Goal: Task Accomplishment & Management: Use online tool/utility

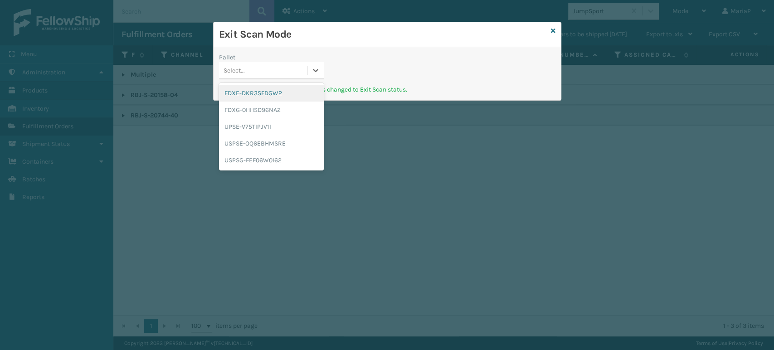
click at [296, 68] on div "Select..." at bounding box center [263, 70] width 88 height 15
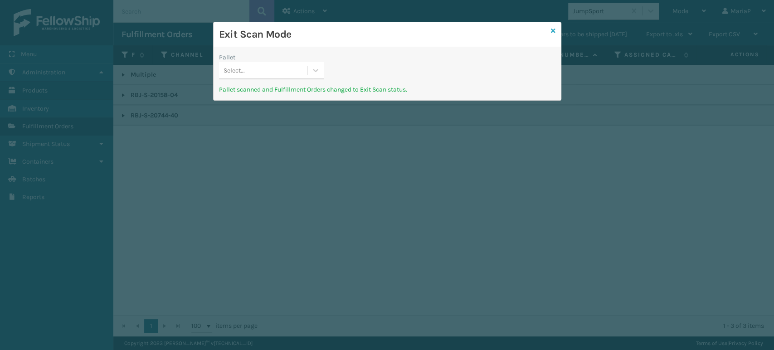
click at [554, 32] on icon at bounding box center [553, 31] width 5 height 6
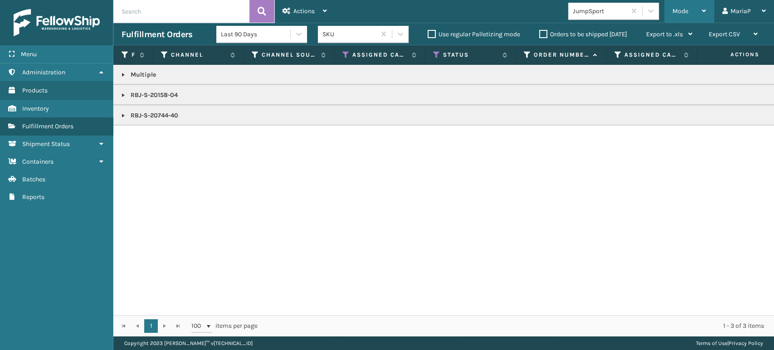
drag, startPoint x: 675, startPoint y: 15, endPoint x: 676, endPoint y: 29, distance: 14.1
click at [676, 14] on span "Mode" at bounding box center [681, 11] width 16 height 8
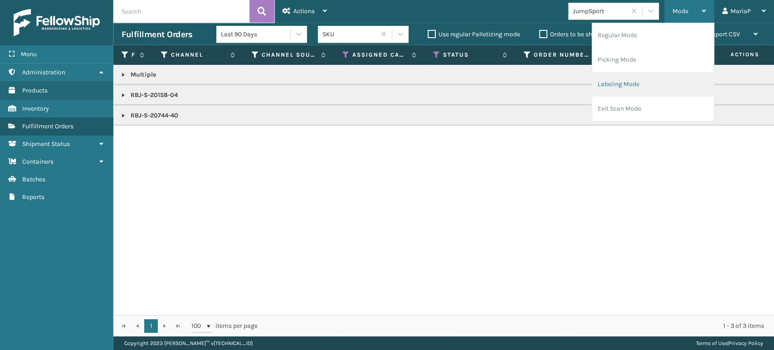
click at [638, 83] on li "Labeling Mode" at bounding box center [653, 84] width 122 height 24
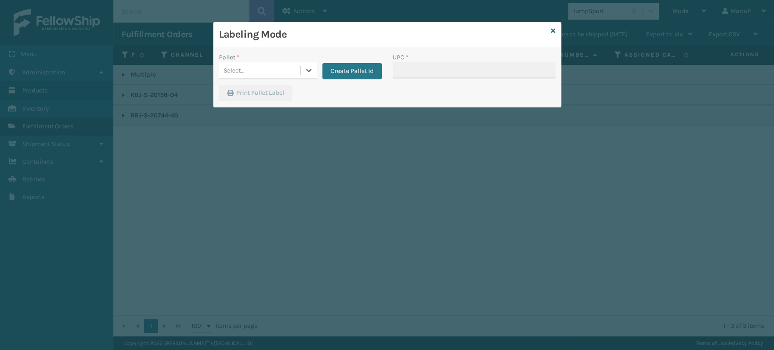
click at [288, 68] on div "Select..." at bounding box center [259, 70] width 81 height 15
click at [356, 73] on button "Create Pallet Id" at bounding box center [351, 71] width 59 height 16
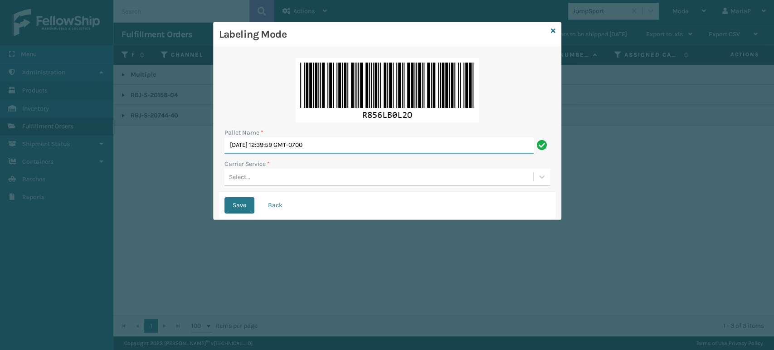
click at [345, 144] on input "[DATE] 12:39:59 GMT-0700" at bounding box center [379, 145] width 309 height 16
paste input "UPSP001752791"
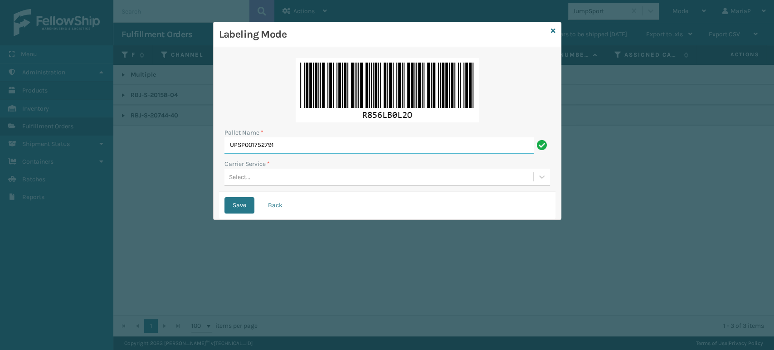
type input "UPSP001752791"
click at [243, 176] on div "Select..." at bounding box center [239, 177] width 21 height 10
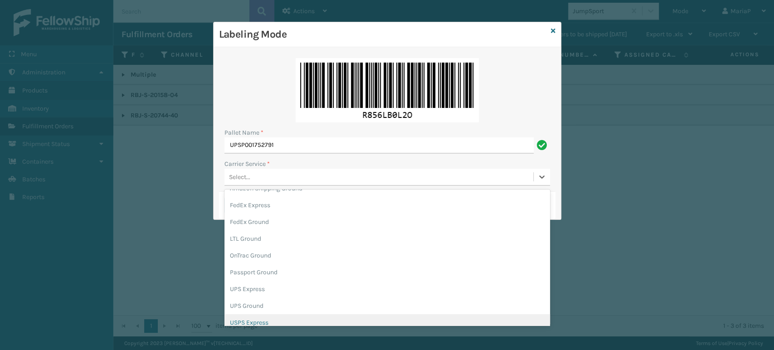
scroll to position [50, 0]
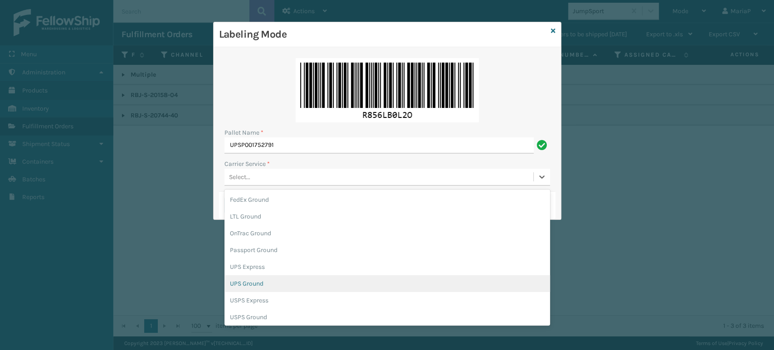
click at [257, 285] on div "UPS Ground" at bounding box center [388, 283] width 326 height 17
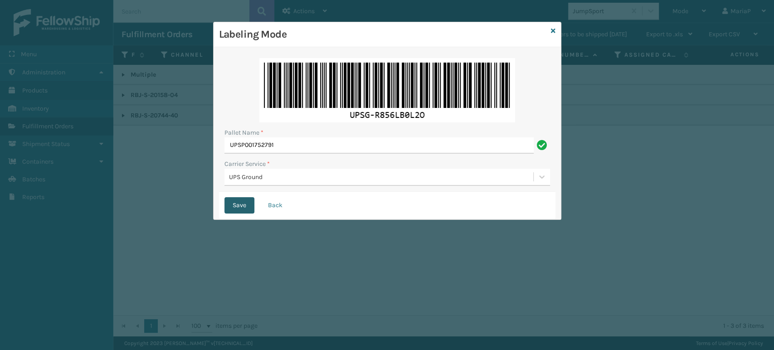
click at [236, 205] on button "Save" at bounding box center [240, 205] width 30 height 16
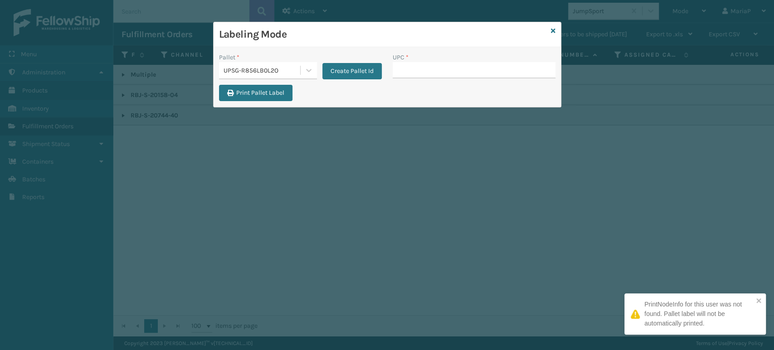
click at [414, 67] on input "UPC *" at bounding box center [474, 70] width 163 height 16
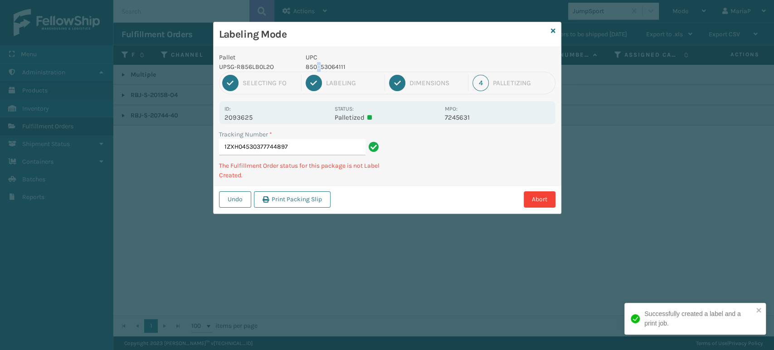
click at [319, 67] on p "850053064111" at bounding box center [373, 67] width 134 height 10
click at [294, 62] on p "UPSG-R856LB0L2O" at bounding box center [257, 67] width 76 height 10
click at [296, 62] on div "Pallet UPSG-R856LB0L2O" at bounding box center [257, 62] width 87 height 19
click at [323, 65] on p "850053064111" at bounding box center [373, 67] width 134 height 10
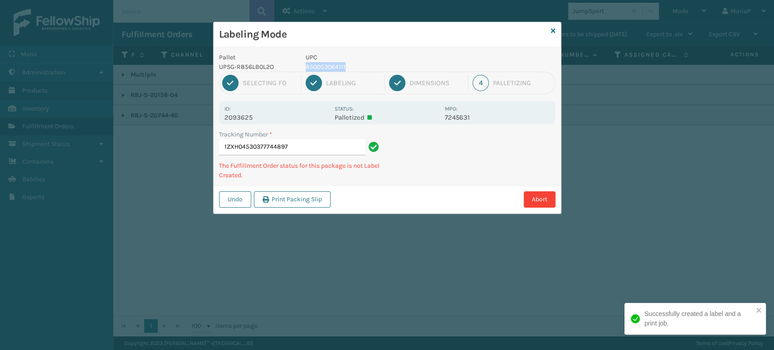
click at [323, 65] on p "850053064111" at bounding box center [373, 67] width 134 height 10
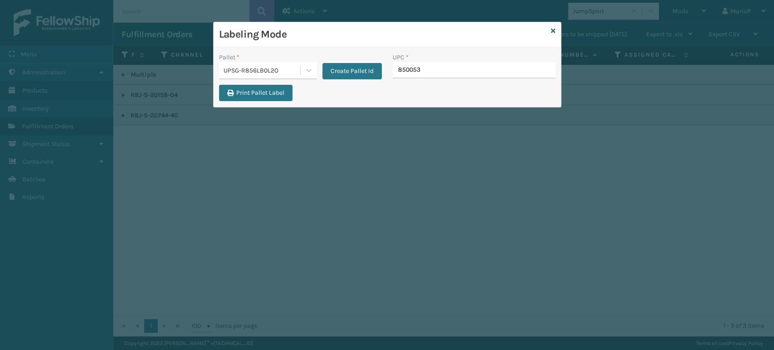
type input "8500530"
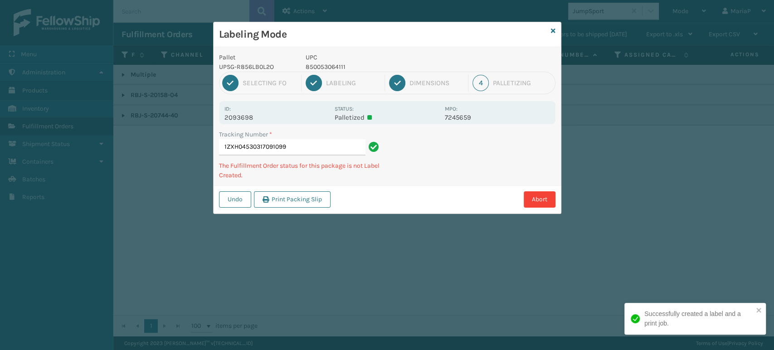
click at [334, 70] on p "850053064111" at bounding box center [373, 67] width 134 height 10
copy p "850053064111"
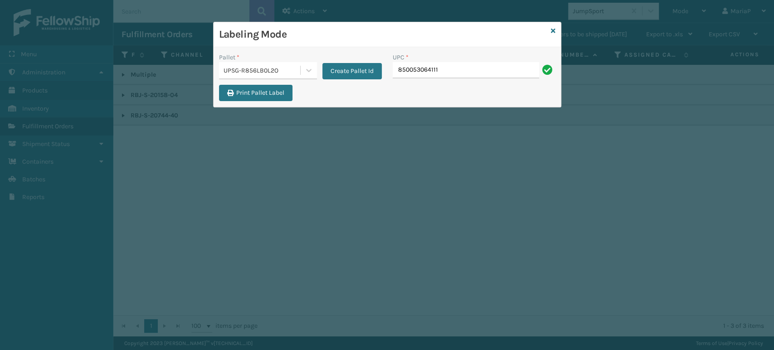
type input "850053064111"
type input "8100909"
type input "810090930"
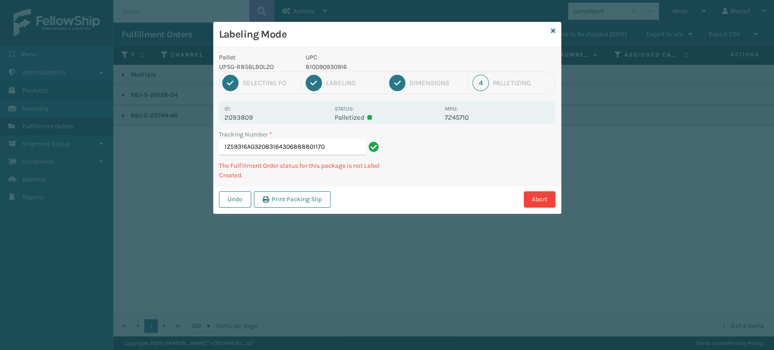
type input "1Z59316A0320831643068888011709"
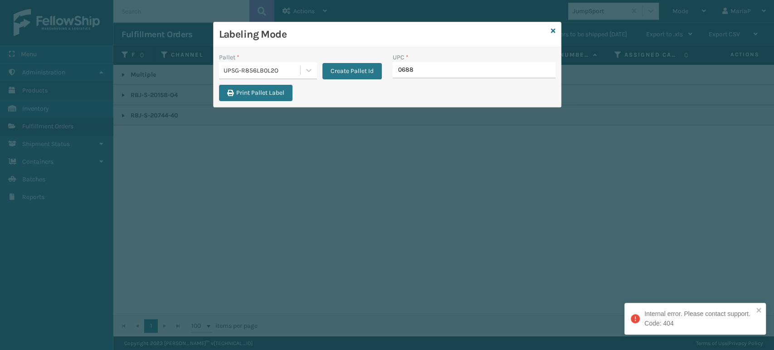
type input "06888"
type input "068888"
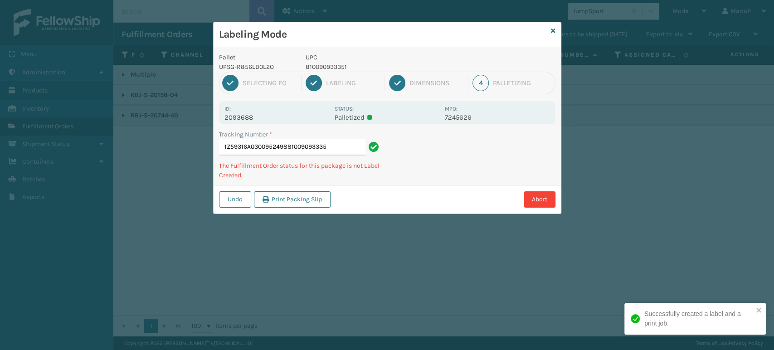
type input "1Z59316A0300952498810090933351"
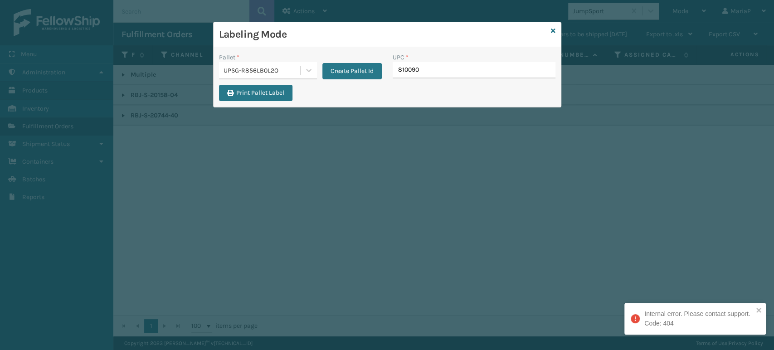
type input "8100909"
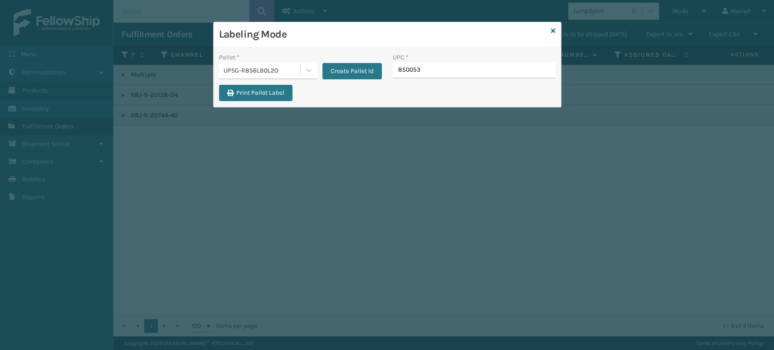
type input "8500530"
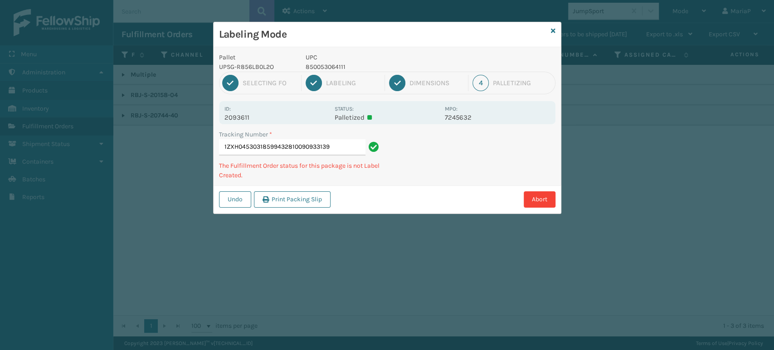
type input "1ZXH04530318599432810090933139"
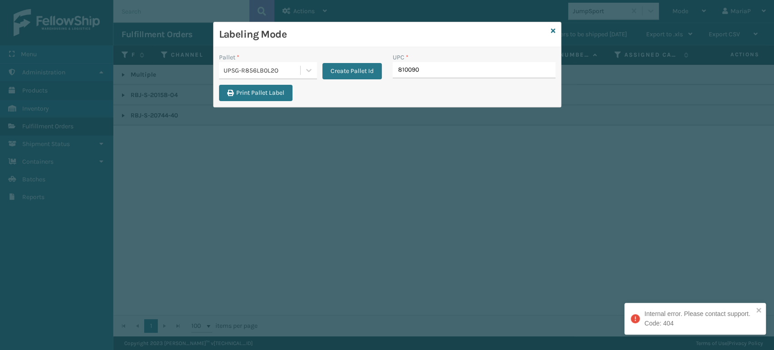
type input "8100909"
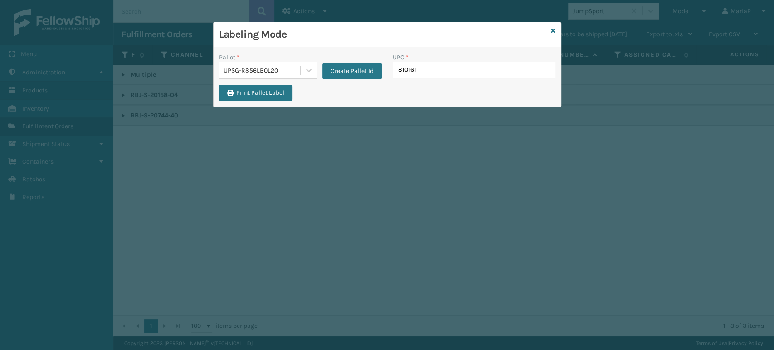
type input "8101613"
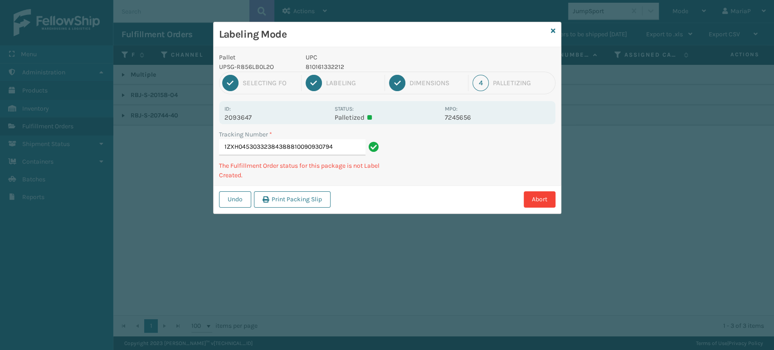
type input "1ZXH04530332384388810090930794"
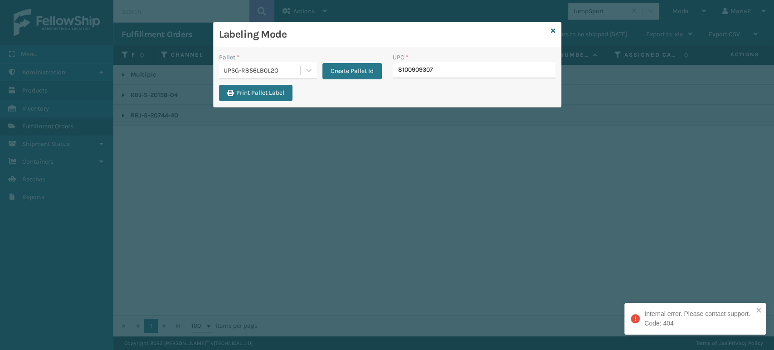
type input "81009093079"
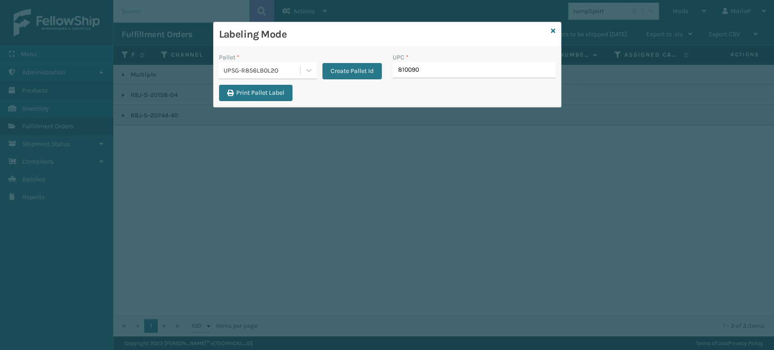
type input "8100909"
type input "84289"
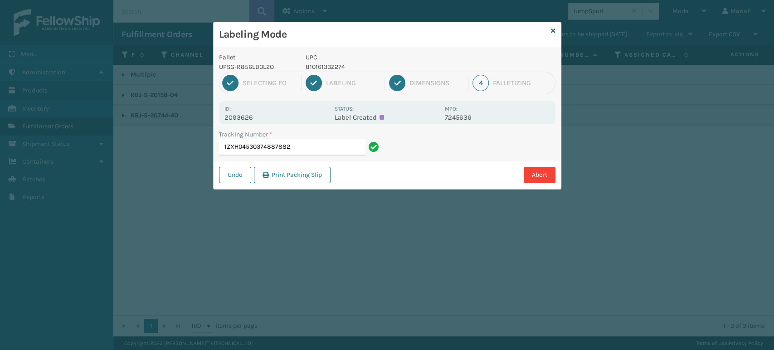
type input "1ZXH04530374887882"
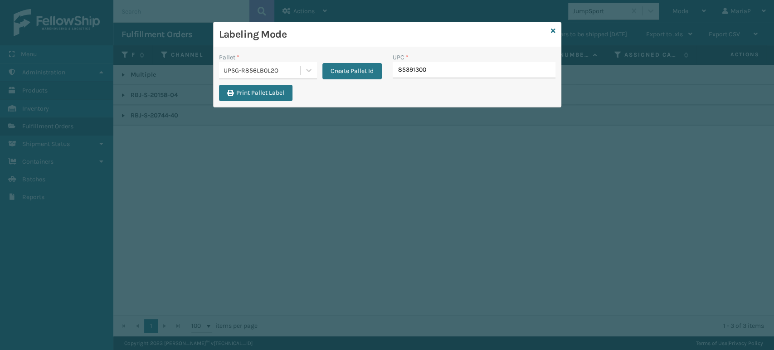
type input "853913008"
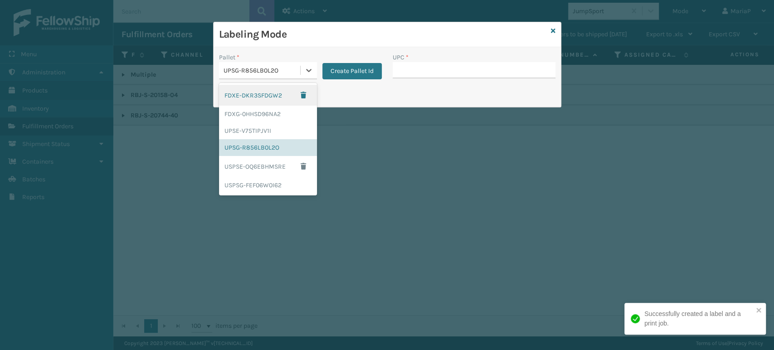
click at [288, 77] on div "UPSG-R856LB0L2O" at bounding box center [259, 70] width 81 height 15
click at [278, 111] on div "FDXG-0HHSD96NA2" at bounding box center [268, 114] width 98 height 17
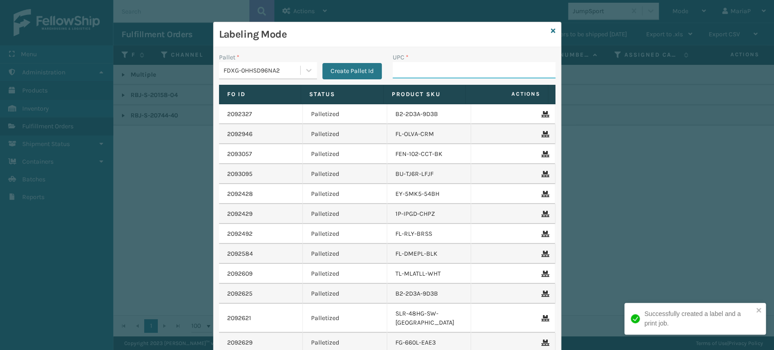
click at [417, 70] on input "UPC *" at bounding box center [474, 70] width 163 height 16
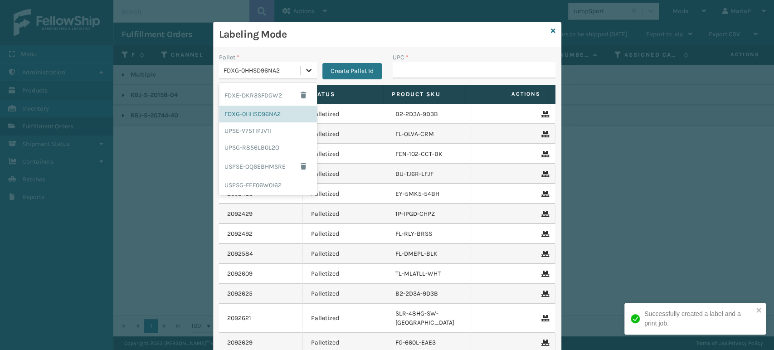
click at [301, 63] on div at bounding box center [309, 70] width 16 height 16
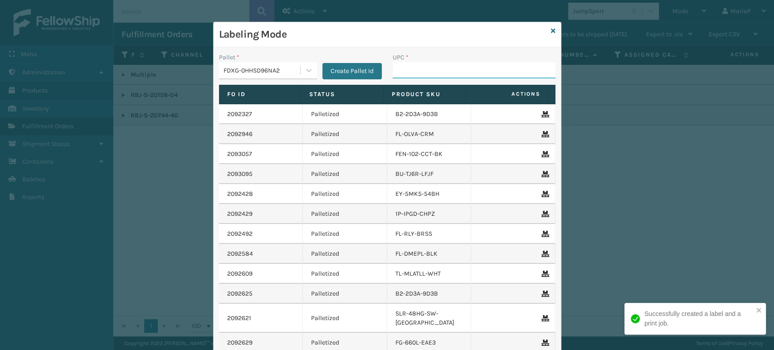
click at [437, 72] on input "UPC *" at bounding box center [474, 70] width 163 height 16
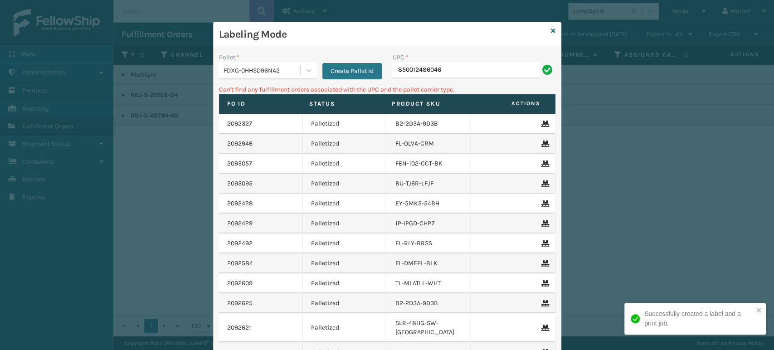
click at [469, 63] on input "850012486046" at bounding box center [466, 70] width 146 height 16
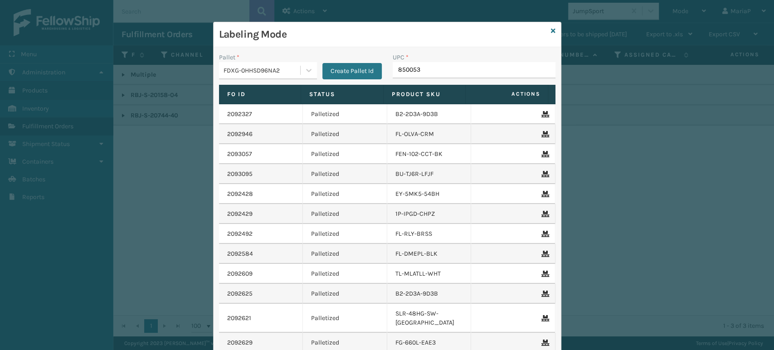
type input "8500530"
paste input "Grey_Block_40_FBM"
type input "Grey_Block_40_FBM"
type input "10080313017176"
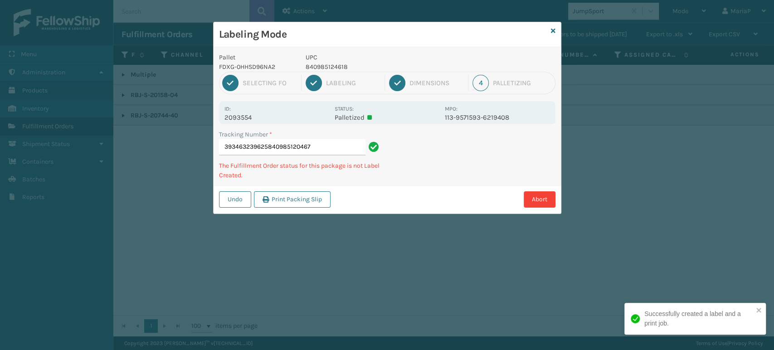
type input "393463239625840985120467"
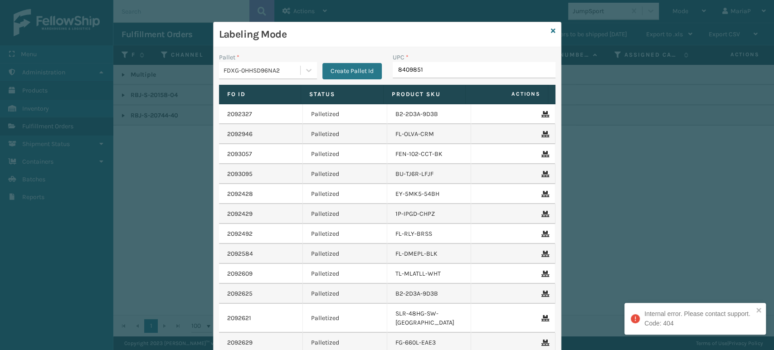
type input "84098512"
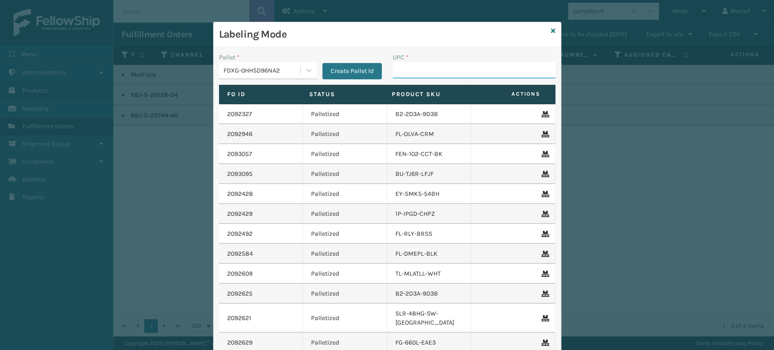
click at [459, 72] on input "UPC *" at bounding box center [474, 70] width 163 height 16
type input "080313014246"
type input "10080313026086"
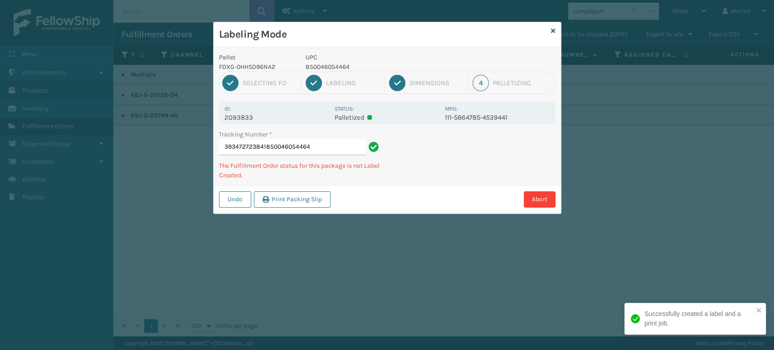
type input "393472723841850046054464"
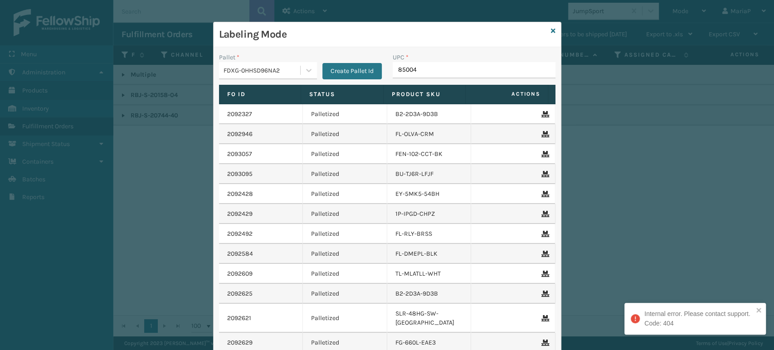
type input "850046"
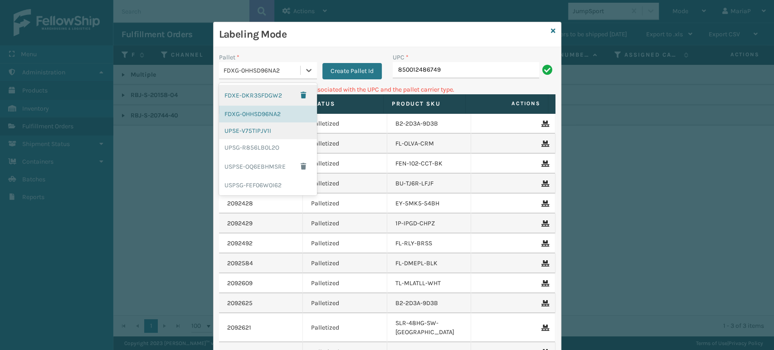
drag, startPoint x: 252, startPoint y: 72, endPoint x: 254, endPoint y: 132, distance: 59.5
click at [254, 72] on div "FDXG-0HHSD96NA2" at bounding box center [263, 71] width 78 height 10
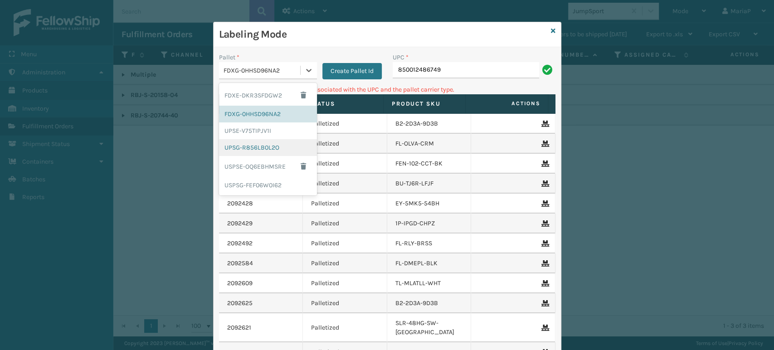
click at [254, 151] on div "UPSG-R856LB0L2O" at bounding box center [268, 147] width 98 height 17
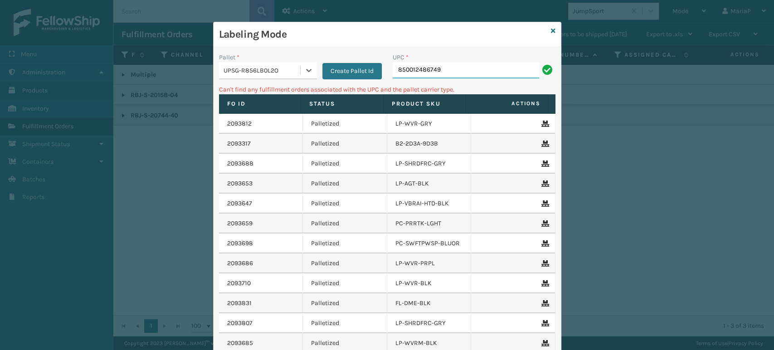
click at [468, 73] on input "850012486749" at bounding box center [466, 70] width 146 height 16
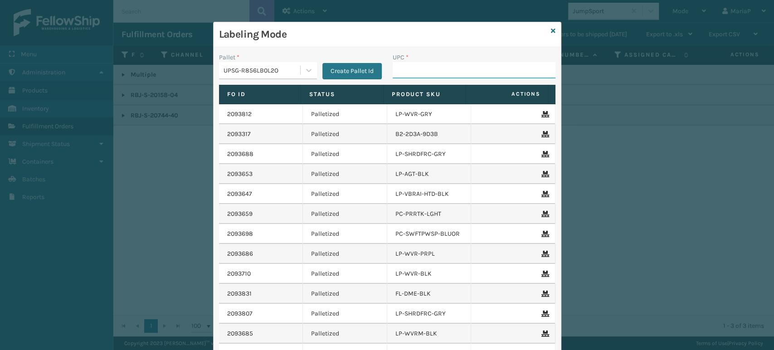
click at [428, 71] on input "UPC *" at bounding box center [474, 70] width 163 height 16
type input "8100819"
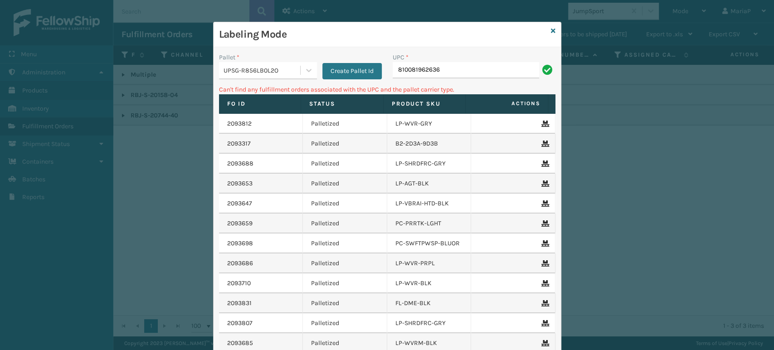
click at [284, 69] on div "UPSG-R856LB0L2O" at bounding box center [263, 71] width 78 height 10
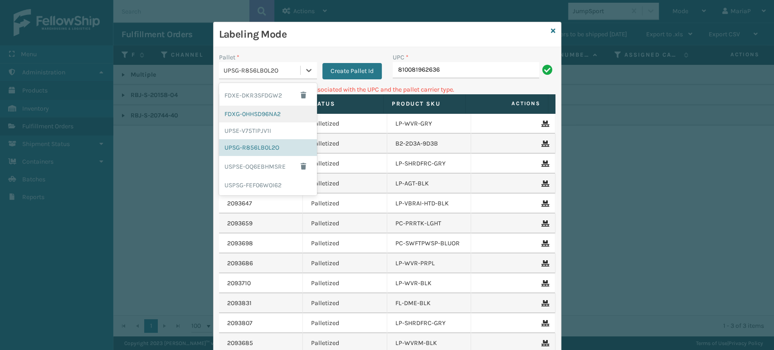
drag, startPoint x: 262, startPoint y: 108, endPoint x: 287, endPoint y: 98, distance: 26.6
click at [262, 109] on div "FDXG-0HHSD96NA2" at bounding box center [268, 114] width 98 height 17
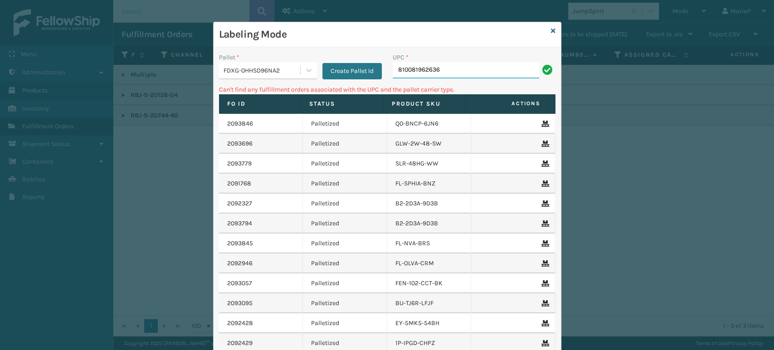
drag, startPoint x: 410, startPoint y: 73, endPoint x: 416, endPoint y: 71, distance: 5.7
click at [411, 73] on input "810081962636" at bounding box center [466, 70] width 146 height 16
type input "0"
type input "GEN-HB-VT-GY-KCK"
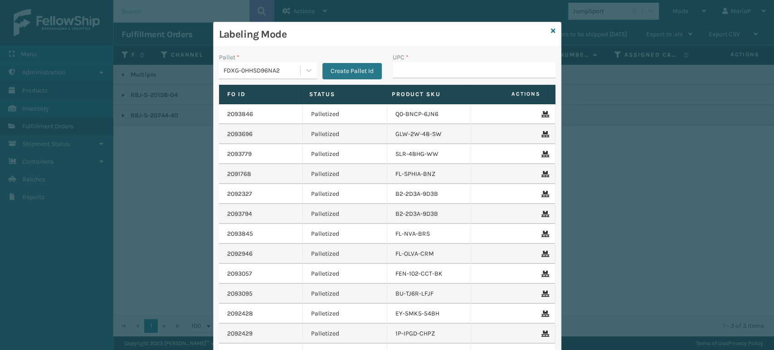
click at [269, 74] on div "FDXG-0HHSD96NA2" at bounding box center [263, 71] width 78 height 10
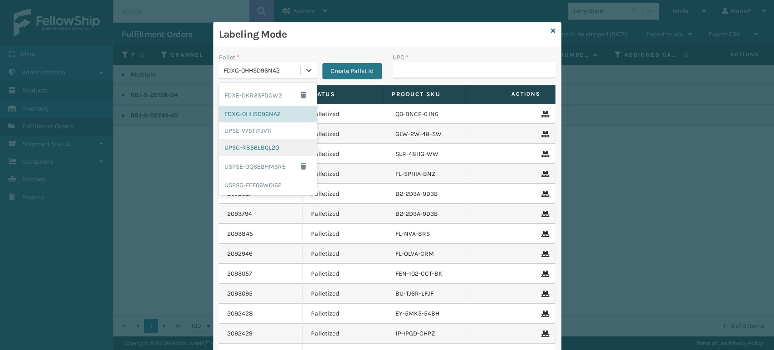
drag, startPoint x: 263, startPoint y: 146, endPoint x: 333, endPoint y: 115, distance: 77.0
click at [265, 145] on div "UPSG-R856LB0L2O" at bounding box center [268, 147] width 98 height 17
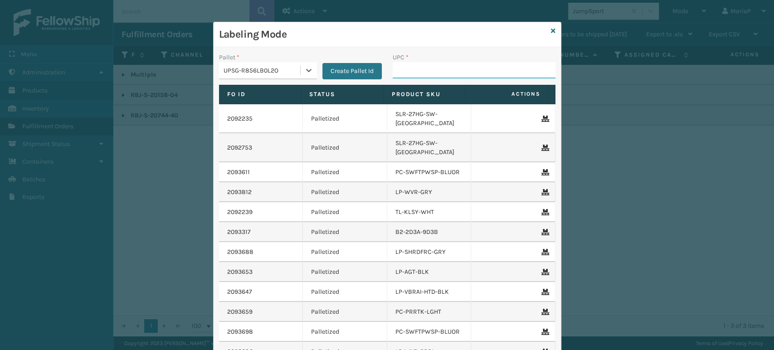
click at [422, 76] on input "UPC *" at bounding box center [474, 70] width 163 height 16
type input "8100909"
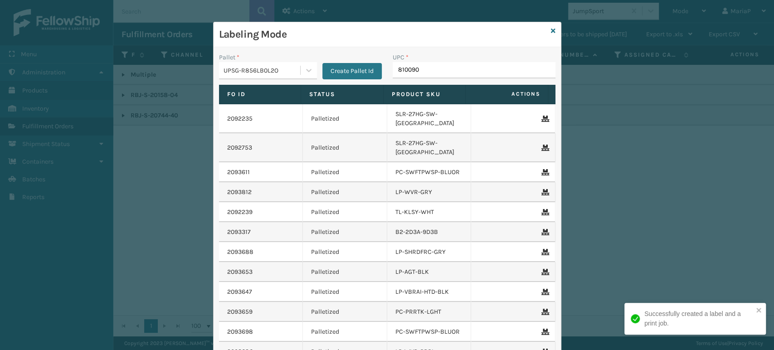
type input "8100909"
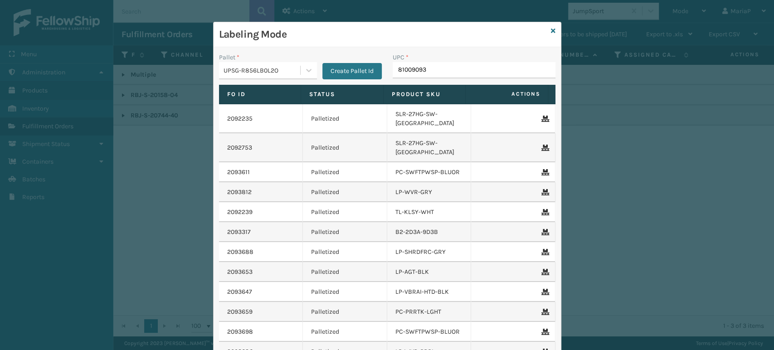
type input "810090933"
type input "810161332"
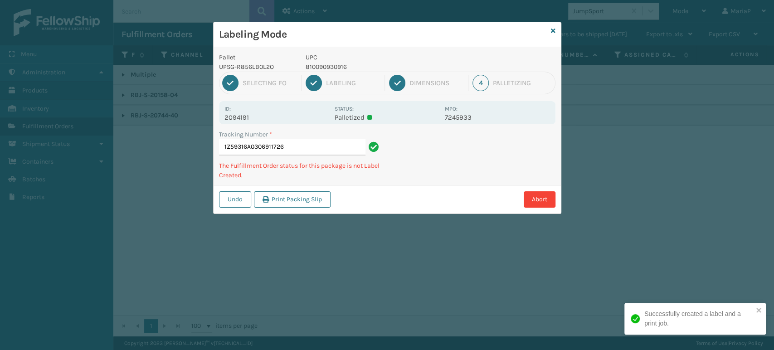
click at [327, 69] on p "810090930916" at bounding box center [373, 67] width 134 height 10
copy p "810090930916"
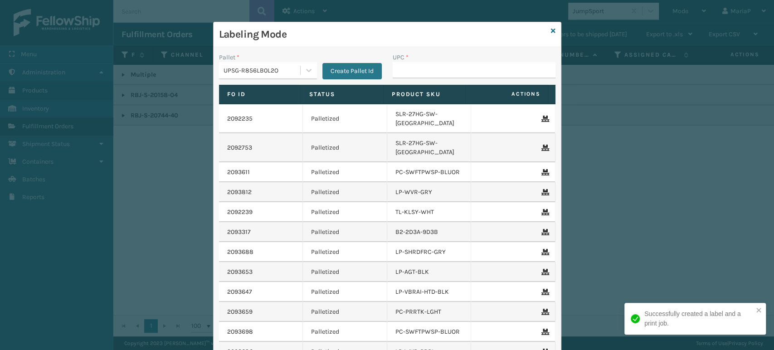
click at [430, 61] on div "UPC *" at bounding box center [474, 58] width 163 height 10
click at [431, 68] on input "UPC *" at bounding box center [474, 70] width 163 height 16
paste input "810090930916"
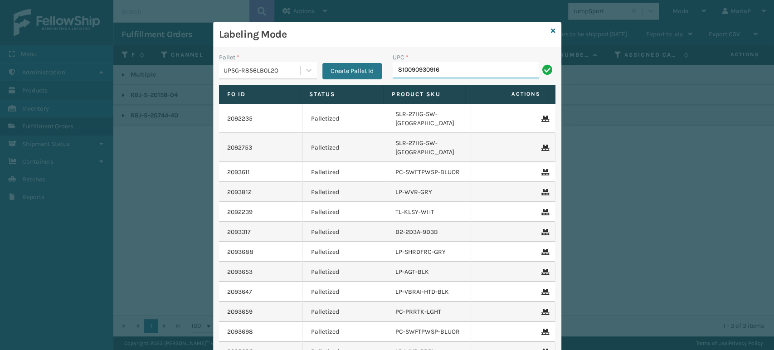
type input "810090930916"
type input "0803130"
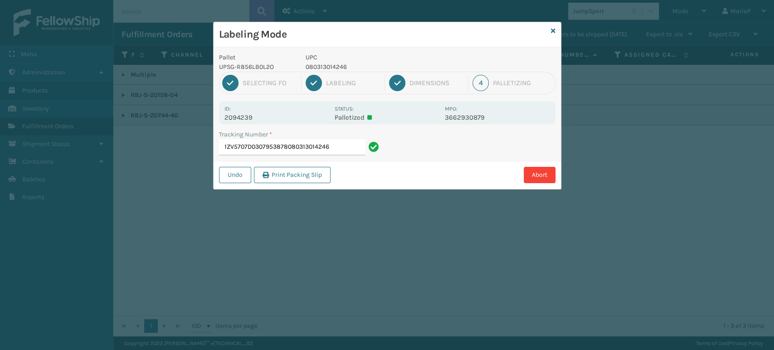
type input "1ZV5707D0307953878080313014246"
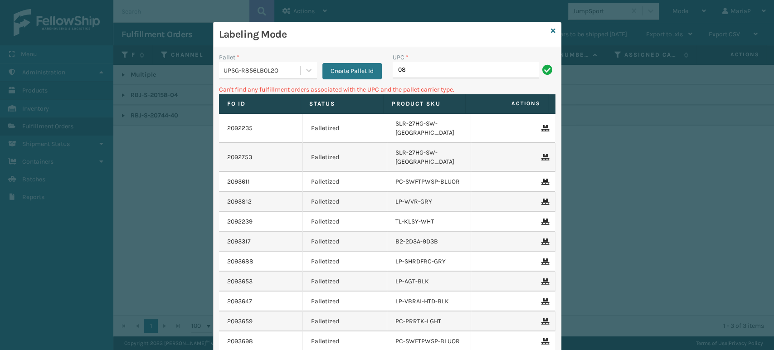
type input "0"
click at [257, 67] on div "UPSG-R856LB0L2O" at bounding box center [263, 71] width 78 height 10
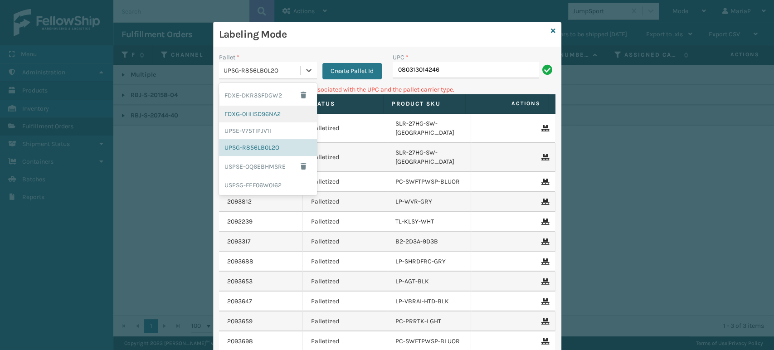
click at [253, 112] on div "FDXG-0HHSD96NA2" at bounding box center [268, 114] width 98 height 17
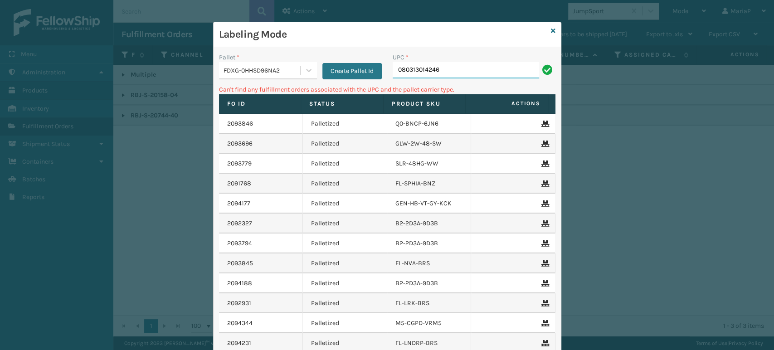
click at [443, 64] on input "080313014246" at bounding box center [466, 70] width 146 height 16
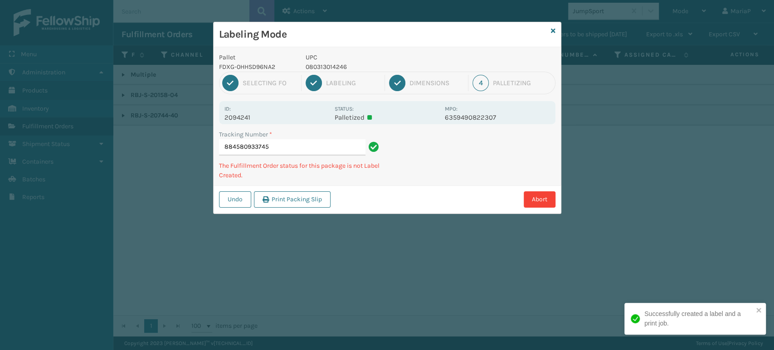
click at [318, 67] on p "080313014246" at bounding box center [373, 67] width 134 height 10
copy p "080313014246"
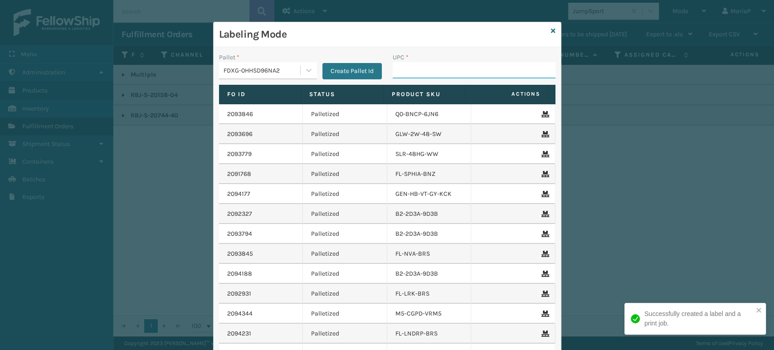
click at [464, 73] on input "UPC *" at bounding box center [474, 70] width 163 height 16
paste input "080313014246"
type input "080313014246"
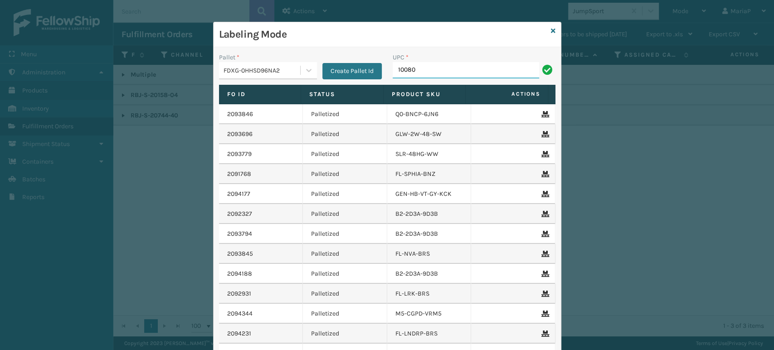
type input "10080313017176"
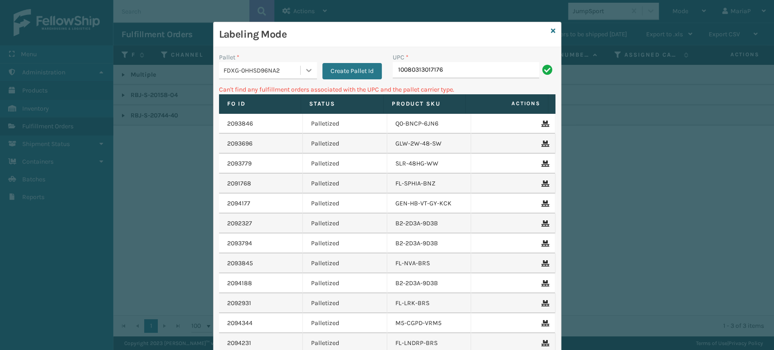
click at [301, 68] on div at bounding box center [309, 70] width 16 height 16
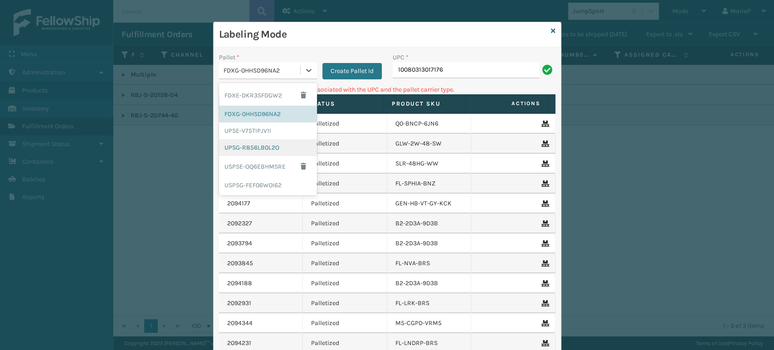
click at [284, 140] on div "UPSG-R856LB0L2O" at bounding box center [268, 147] width 98 height 17
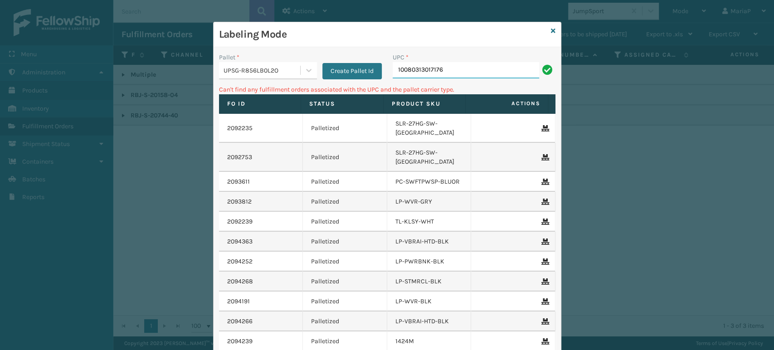
click at [450, 73] on input "10080313017176" at bounding box center [466, 70] width 146 height 16
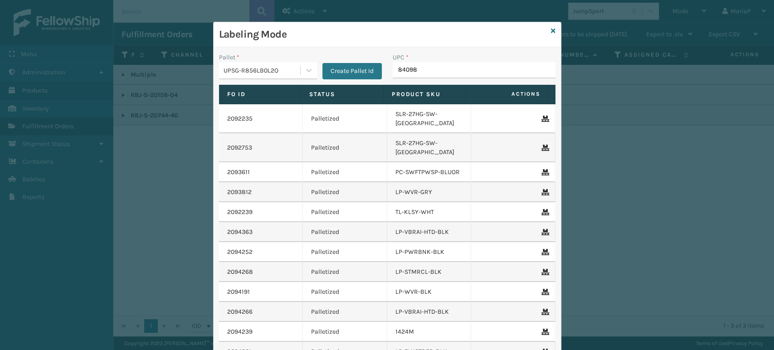
type input "840985"
type input "85005306"
type input "8101645"
type input "81016"
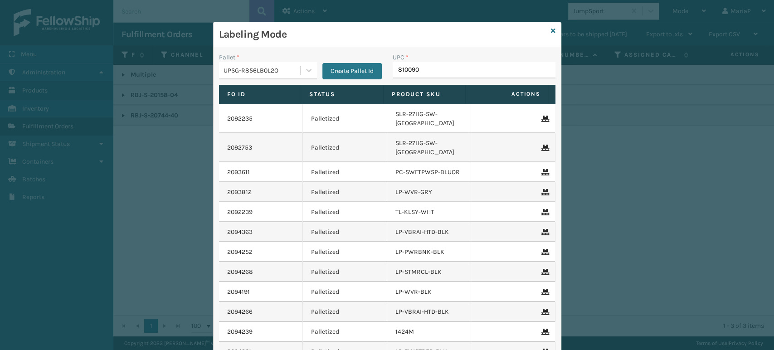
type input "8100909"
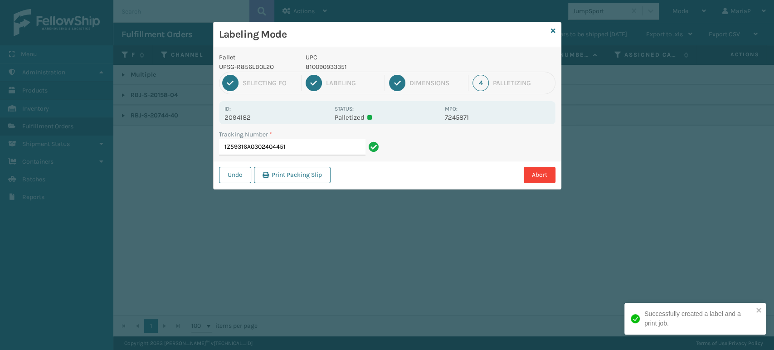
click at [320, 65] on p "810090933351" at bounding box center [373, 67] width 134 height 10
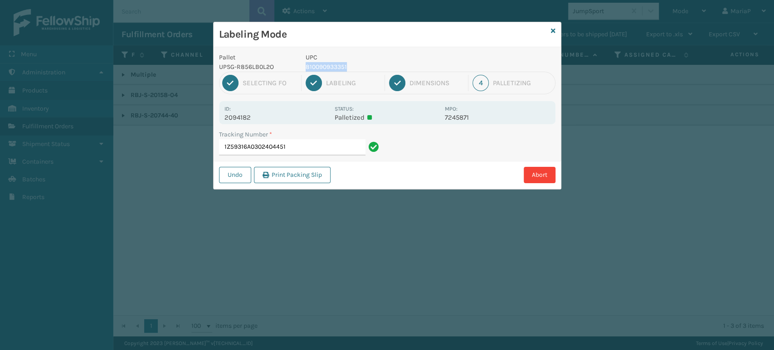
click at [323, 67] on p "810090933351" at bounding box center [373, 67] width 134 height 10
copy p "810090933351"
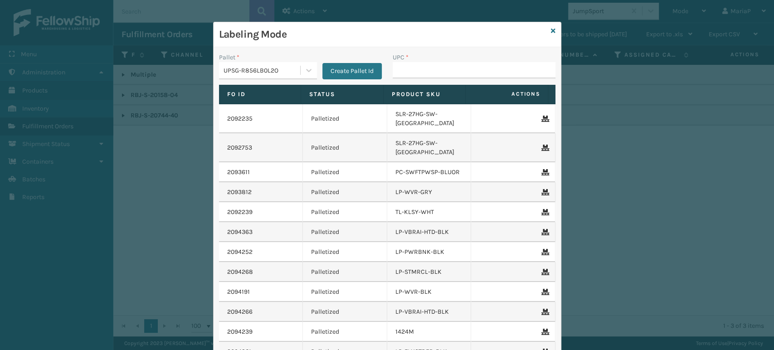
drag, startPoint x: 442, startPoint y: 60, endPoint x: 442, endPoint y: 68, distance: 7.7
click at [442, 68] on div "UPC *" at bounding box center [474, 66] width 163 height 26
drag, startPoint x: 442, startPoint y: 68, endPoint x: 462, endPoint y: 64, distance: 20.3
click at [444, 64] on input "UPC *" at bounding box center [474, 70] width 163 height 16
paste input "810090933351"
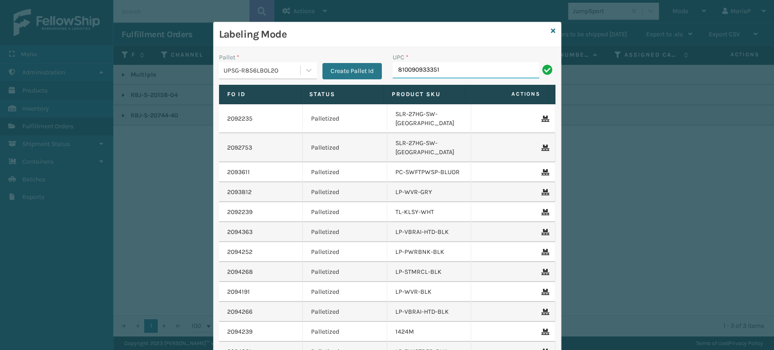
type input "810090933351"
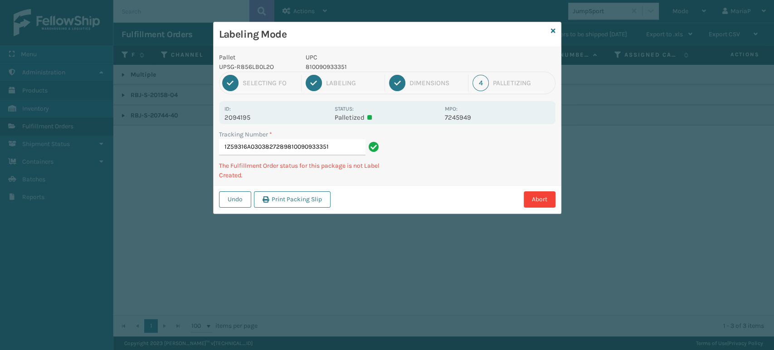
type input "1Z59316A0303827289810090933351810090933351"
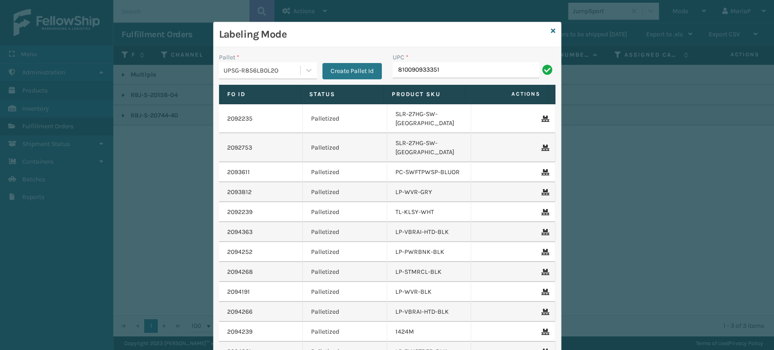
type input "810090933351"
click at [406, 70] on input "UPC *" at bounding box center [474, 70] width 163 height 16
type input "8500530"
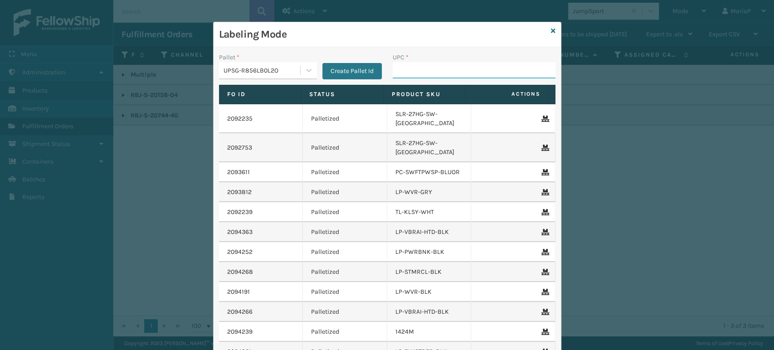
click at [408, 71] on input "UPC *" at bounding box center [474, 70] width 163 height 16
type input "850040"
type input "8101645"
click at [551, 30] on icon at bounding box center [553, 31] width 5 height 6
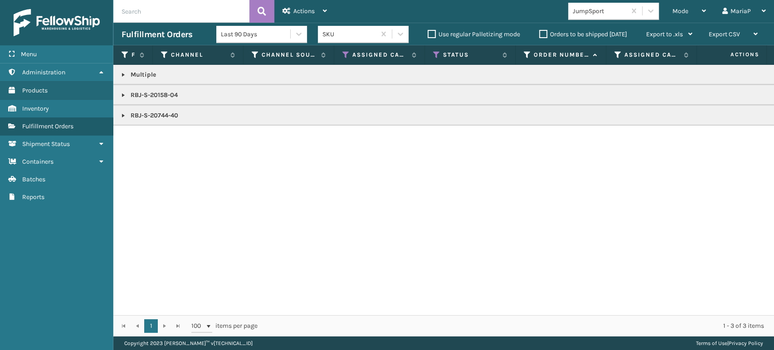
click at [205, 13] on input "text" at bounding box center [181, 11] width 136 height 23
click at [142, 14] on input "[PERSON_NAME]" at bounding box center [181, 11] width 136 height 23
type input "[PERSON_NAME]"
click at [240, 10] on span at bounding box center [238, 11] width 5 height 5
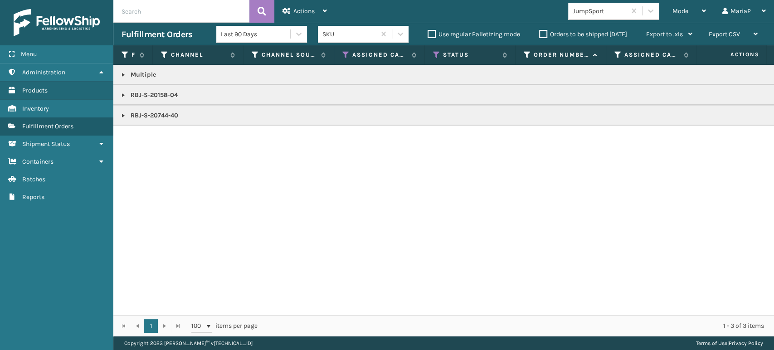
click at [618, 13] on div "JumpSport" at bounding box center [600, 11] width 54 height 10
type input "[PERSON_NAME]"
drag, startPoint x: 566, startPoint y: 44, endPoint x: 573, endPoint y: 43, distance: 7.5
click at [566, 44] on div "Last 90 Days SKU Use regular Palletizing mode Orders to be shipped [DATE] Expor…" at bounding box center [458, 34] width 484 height 23
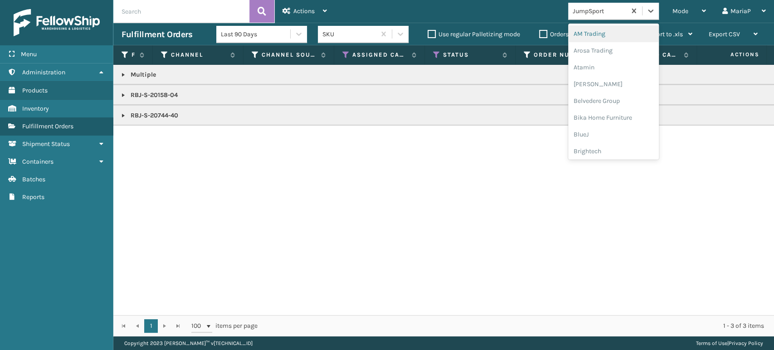
click at [602, 11] on div "JumpSport" at bounding box center [600, 11] width 54 height 10
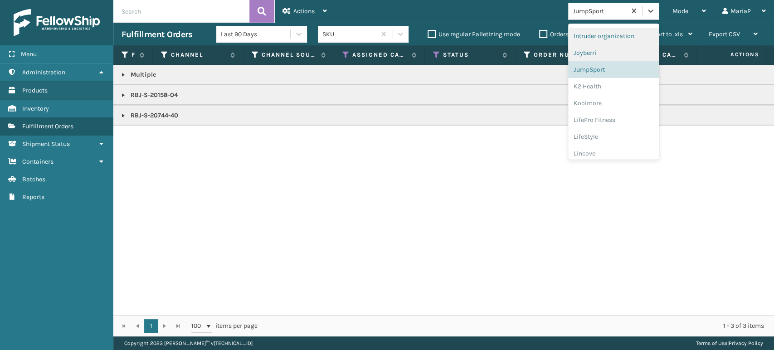
scroll to position [236, 0]
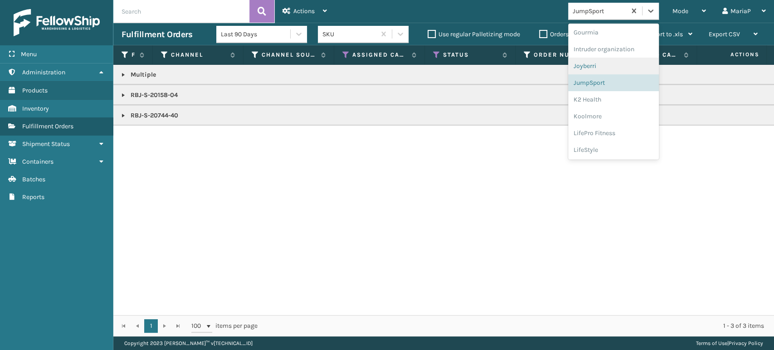
click at [591, 66] on div "Joyberri" at bounding box center [613, 66] width 91 height 17
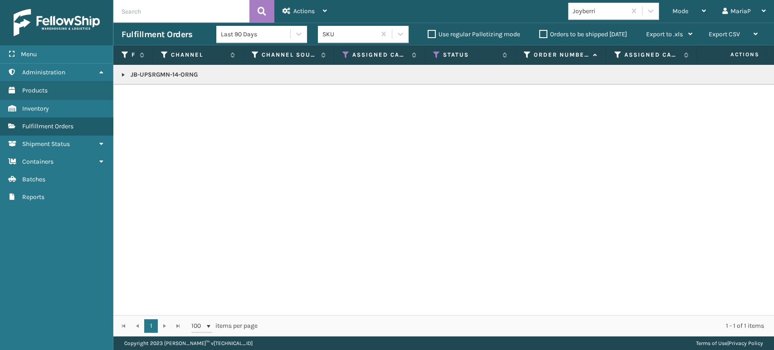
click at [123, 75] on link at bounding box center [123, 74] width 7 height 7
click at [163, 98] on div "2094243" at bounding box center [173, 99] width 74 height 9
click at [137, 96] on link "2094243" at bounding box center [148, 99] width 25 height 9
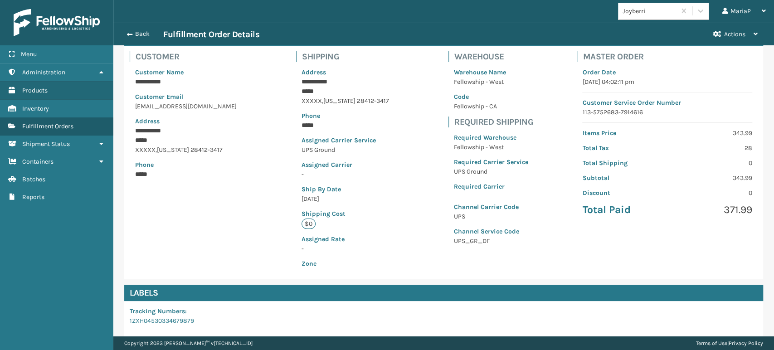
scroll to position [185, 0]
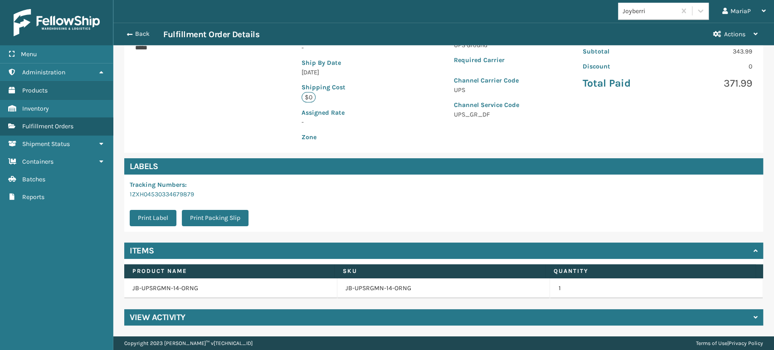
click at [372, 293] on td "JB-UPSRGMN-14-ORNG" at bounding box center [443, 288] width 213 height 20
click at [362, 287] on link "JB-UPSRGMN-14-ORNG" at bounding box center [379, 288] width 66 height 9
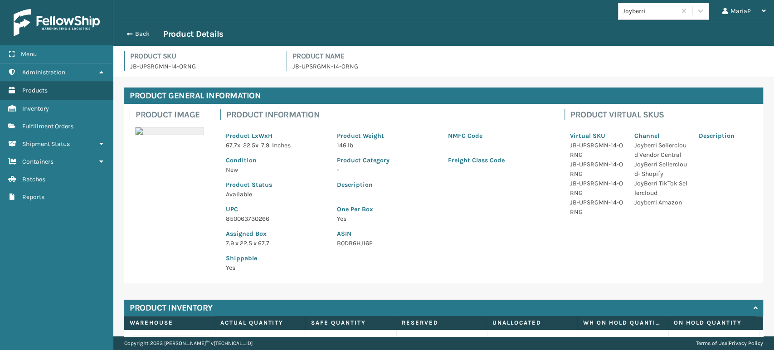
click at [245, 217] on p "850063730266" at bounding box center [276, 219] width 100 height 10
click at [138, 37] on button "Back" at bounding box center [143, 34] width 42 height 8
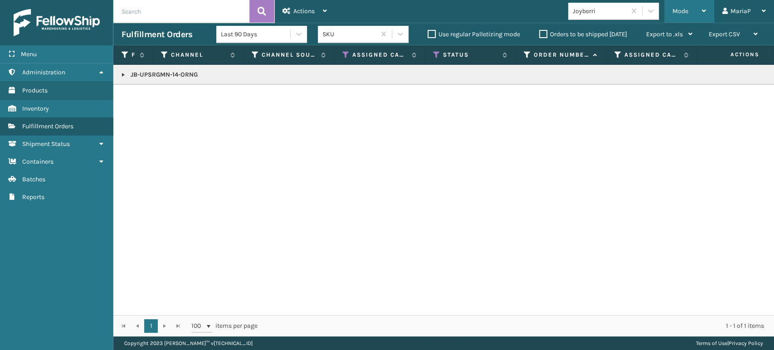
click at [682, 13] on span "Mode" at bounding box center [681, 11] width 16 height 8
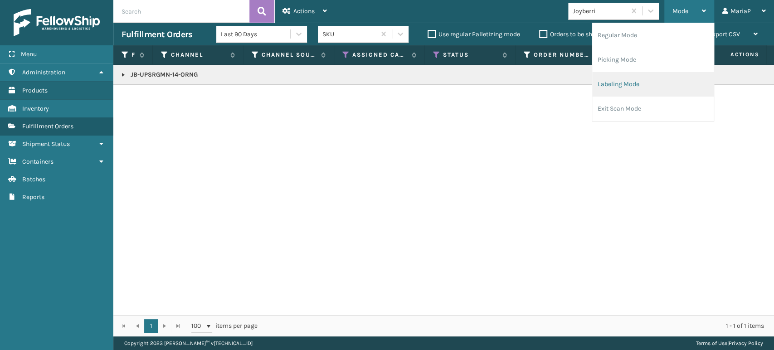
click at [655, 79] on li "Labeling Mode" at bounding box center [653, 84] width 122 height 24
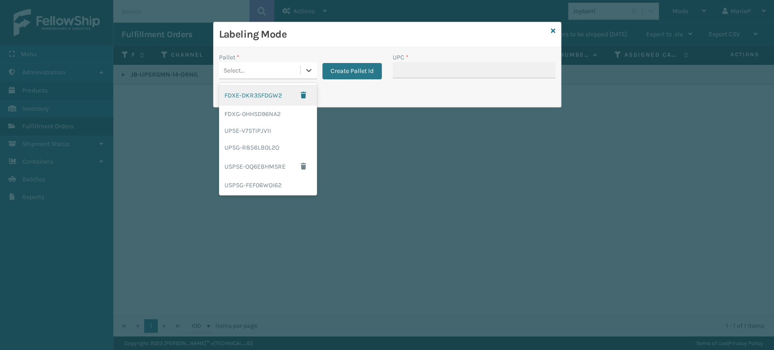
click at [275, 69] on div "Select..." at bounding box center [259, 70] width 81 height 15
click at [265, 147] on div "UPSG-R856LB0L2O" at bounding box center [268, 147] width 98 height 17
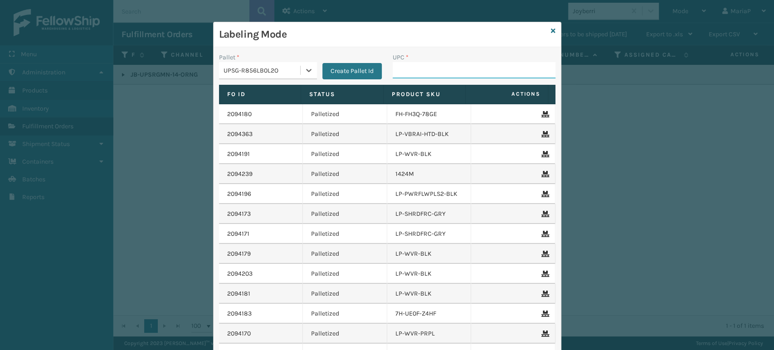
click at [420, 69] on input "UPC *" at bounding box center [474, 70] width 163 height 16
paste input "850053064036"
type input "850053064036"
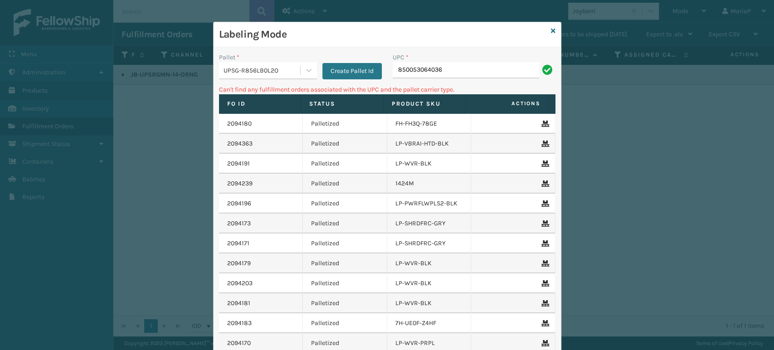
drag, startPoint x: 547, startPoint y: 30, endPoint x: 542, endPoint y: 32, distance: 5.6
click at [551, 30] on icon at bounding box center [553, 31] width 5 height 6
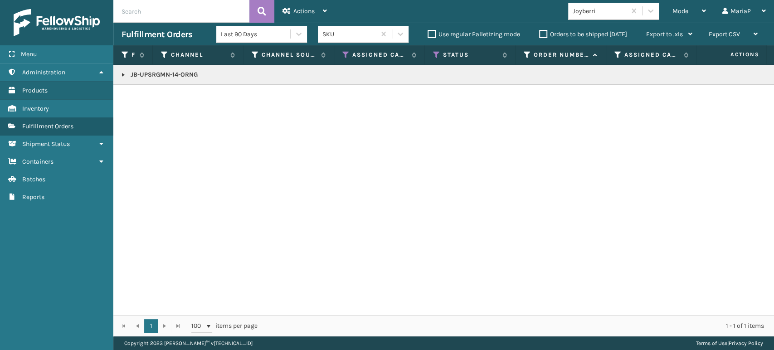
click at [127, 73] on link at bounding box center [123, 74] width 7 height 7
click at [138, 98] on link "2094243" at bounding box center [148, 99] width 25 height 9
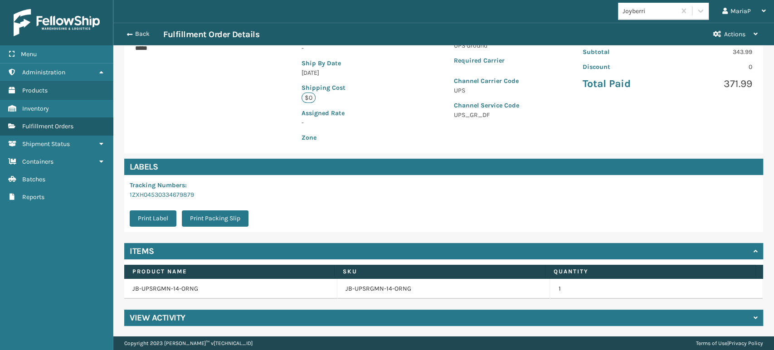
scroll to position [185, 0]
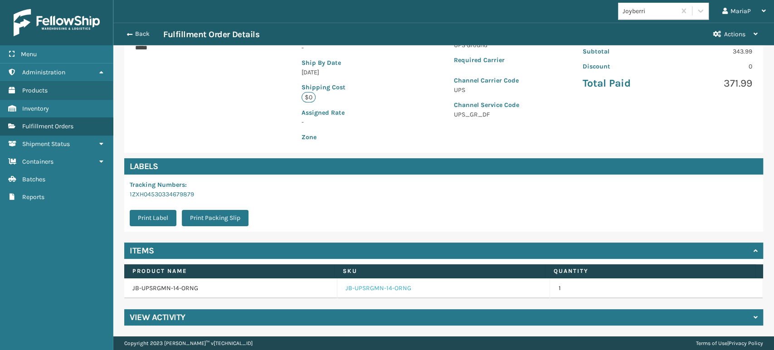
click at [354, 291] on link "JB-UPSRGMN-14-ORNG" at bounding box center [379, 288] width 66 height 9
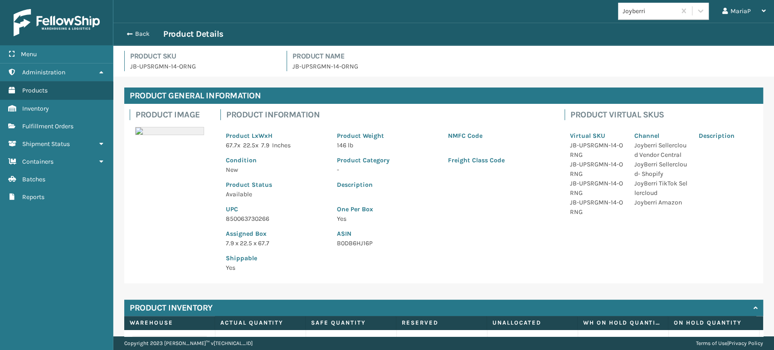
click at [250, 222] on p "850063730266" at bounding box center [276, 219] width 100 height 10
click at [251, 222] on p "850063730266" at bounding box center [276, 219] width 100 height 10
copy p "850063730266"
click at [139, 29] on div "Back Product Details" at bounding box center [444, 34] width 645 height 11
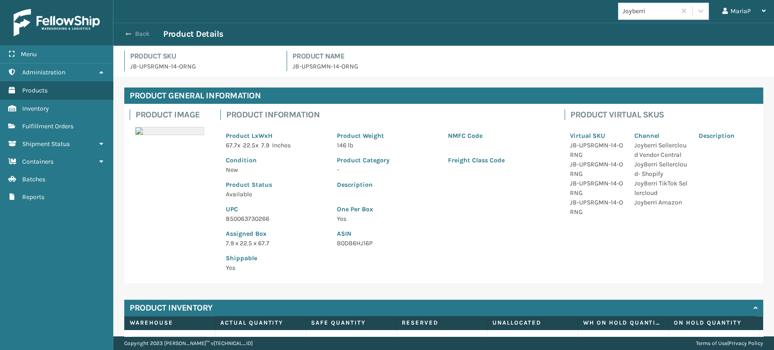
click at [137, 35] on button "Back" at bounding box center [143, 34] width 42 height 8
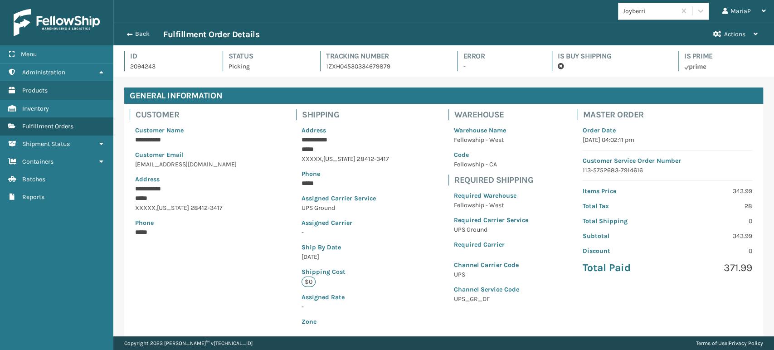
scroll to position [22, 660]
click at [137, 33] on button "Back" at bounding box center [143, 34] width 42 height 8
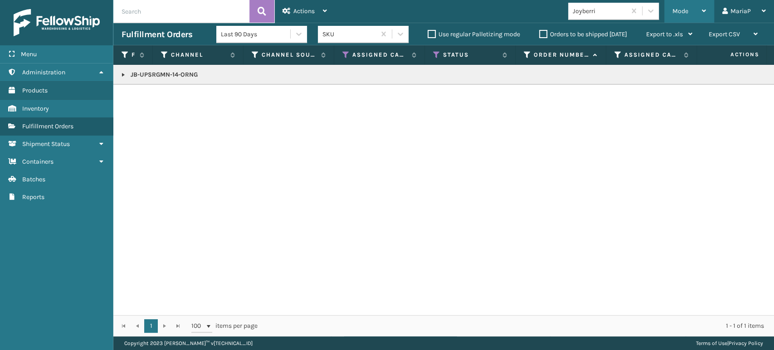
click at [686, 12] on span "Mode" at bounding box center [681, 11] width 16 height 8
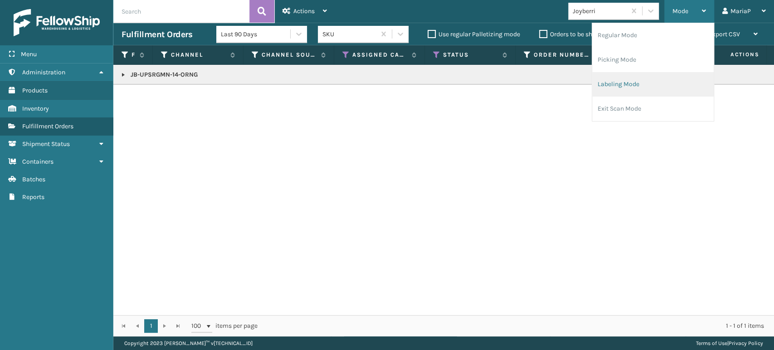
click at [641, 84] on li "Labeling Mode" at bounding box center [653, 84] width 122 height 24
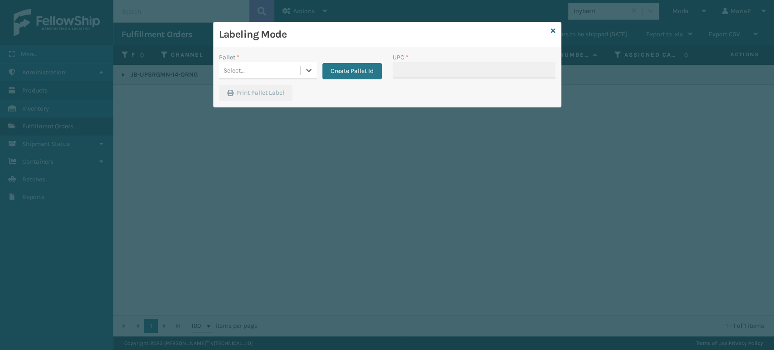
click at [267, 68] on div "Select..." at bounding box center [259, 70] width 81 height 15
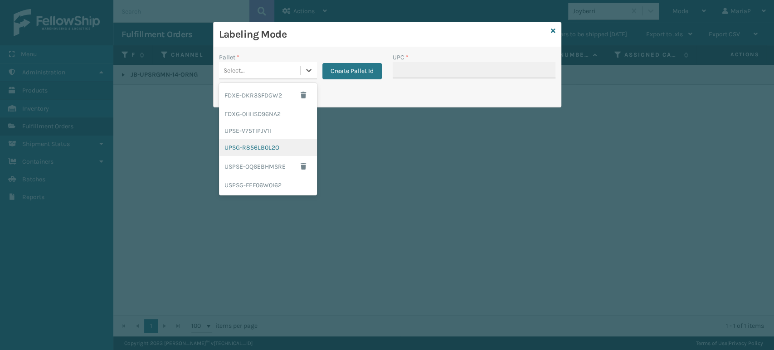
click at [271, 150] on div "UPSG-R856LB0L2O" at bounding box center [268, 147] width 98 height 17
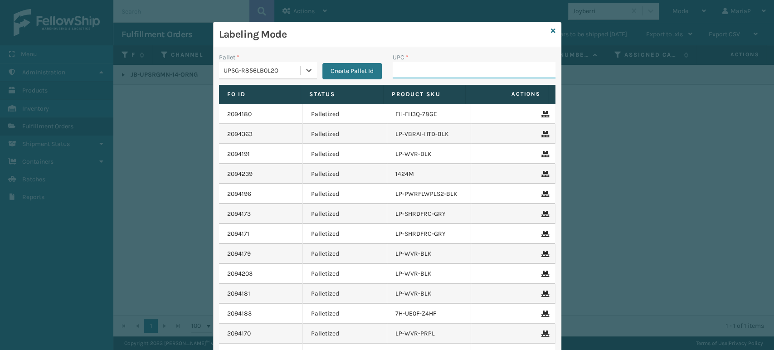
click at [400, 75] on input "UPC *" at bounding box center [474, 70] width 163 height 16
paste input "850063730266"
type input "850063730266"
type input "81016450103"
type input "840985116583"
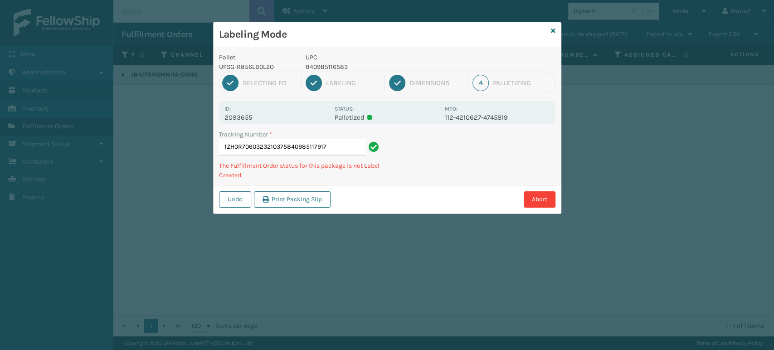
type input "1ZH0R7060323210375840985117917"
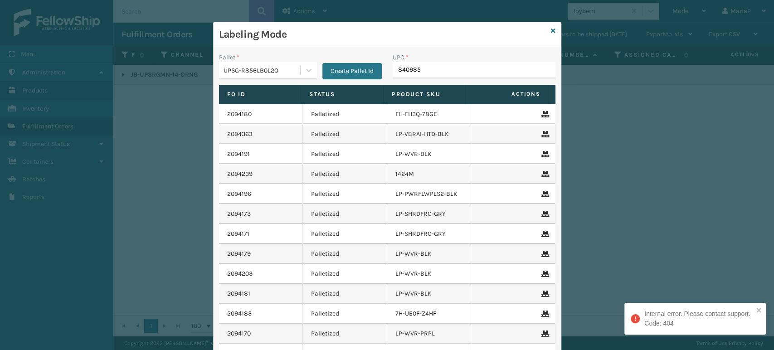
type input "8409851"
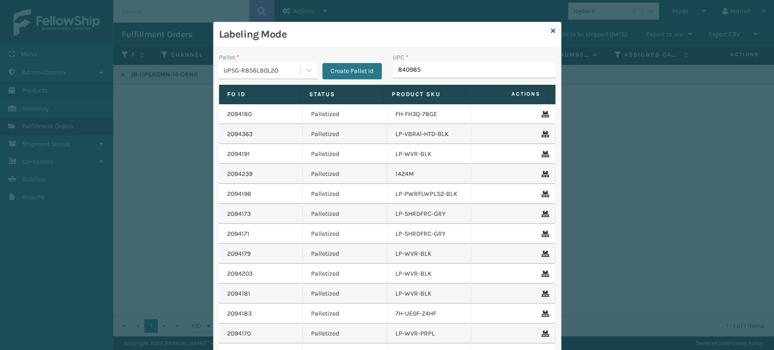
type input "8409851"
click at [401, 67] on input "UPC *" at bounding box center [474, 70] width 163 height 16
click at [260, 67] on div "UPSG-R856LB0L2O" at bounding box center [263, 71] width 78 height 10
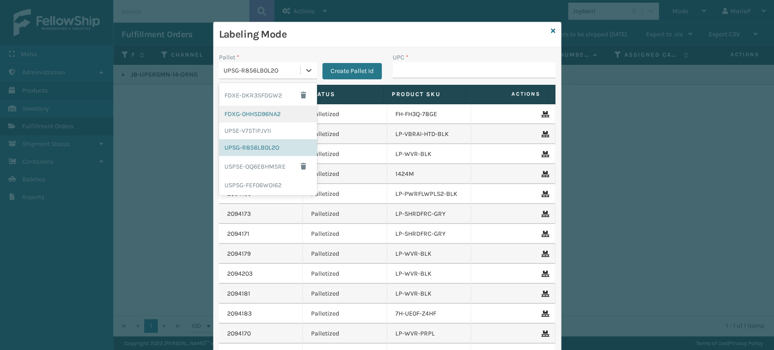
click at [263, 114] on div "FDXG-0HHSD96NA2" at bounding box center [268, 114] width 98 height 17
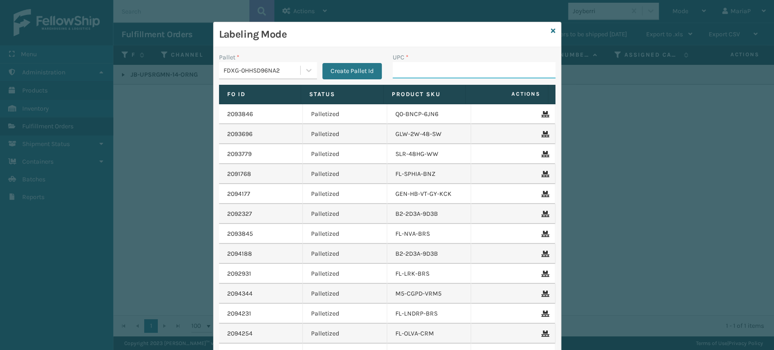
click at [439, 65] on input "UPC *" at bounding box center [474, 70] width 163 height 16
click at [410, 77] on input "UPC *" at bounding box center [474, 70] width 163 height 16
type input "858100007616"
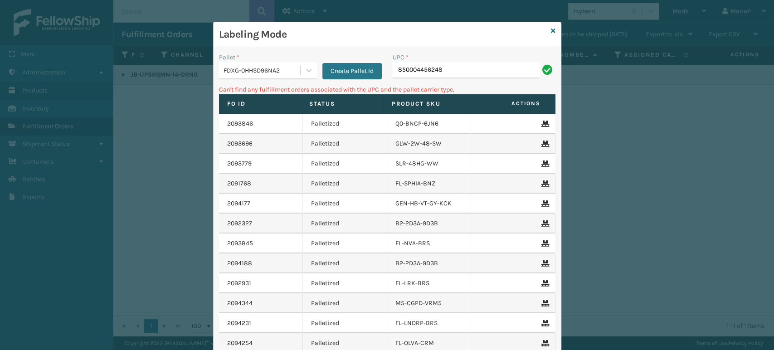
click at [243, 64] on div "FDXG-0HHSD96NA2" at bounding box center [259, 70] width 81 height 15
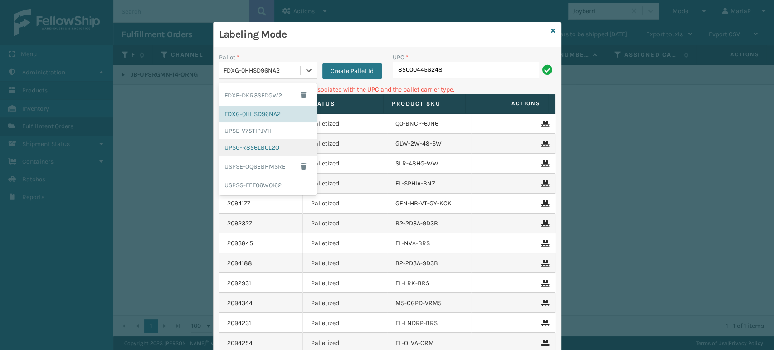
click at [267, 141] on div "UPSG-R856LB0L2O" at bounding box center [268, 147] width 98 height 17
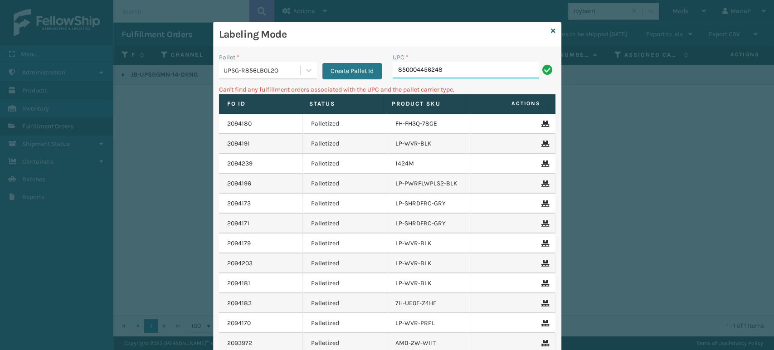
click at [457, 78] on input "850004456248" at bounding box center [466, 70] width 146 height 16
click at [301, 67] on div at bounding box center [309, 70] width 16 height 16
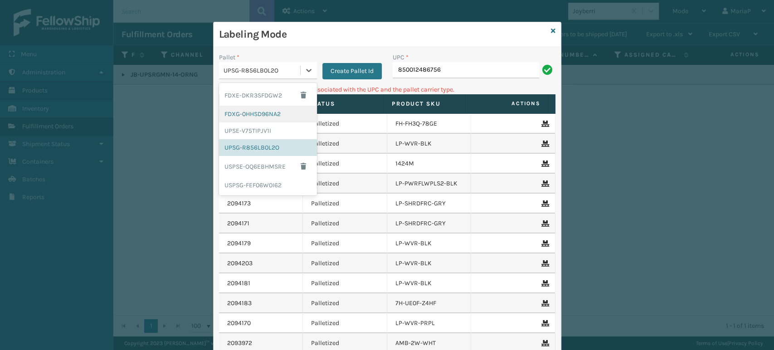
click at [258, 110] on div "FDXG-0HHSD96NA2" at bounding box center [268, 114] width 98 height 17
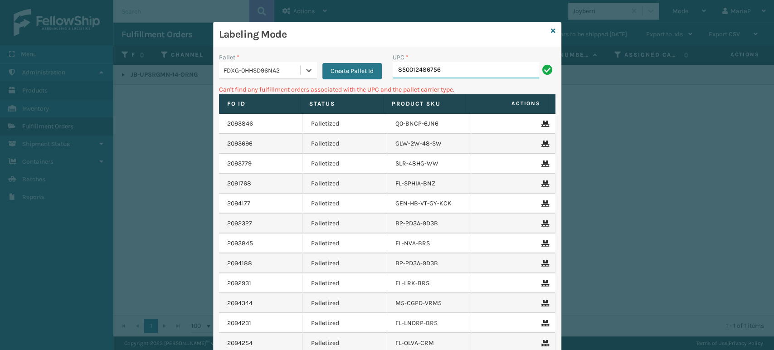
click at [463, 76] on input "850012486756" at bounding box center [466, 70] width 146 height 16
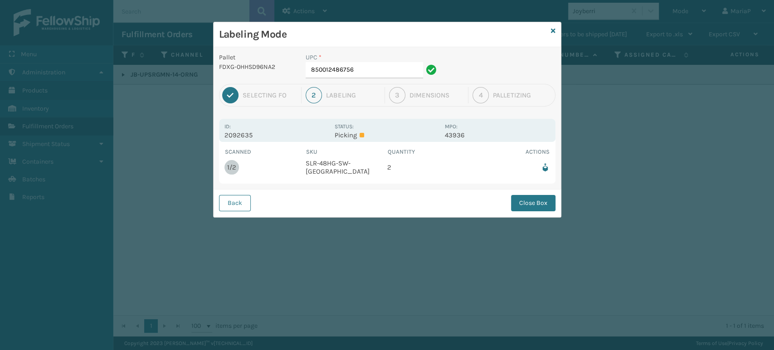
click at [368, 58] on div "UPC *" at bounding box center [373, 58] width 134 height 10
click at [371, 63] on input "850012486756" at bounding box center [364, 70] width 117 height 16
drag, startPoint x: 516, startPoint y: 194, endPoint x: 506, endPoint y: 195, distance: 9.6
click at [517, 195] on button "Close Box" at bounding box center [533, 203] width 44 height 16
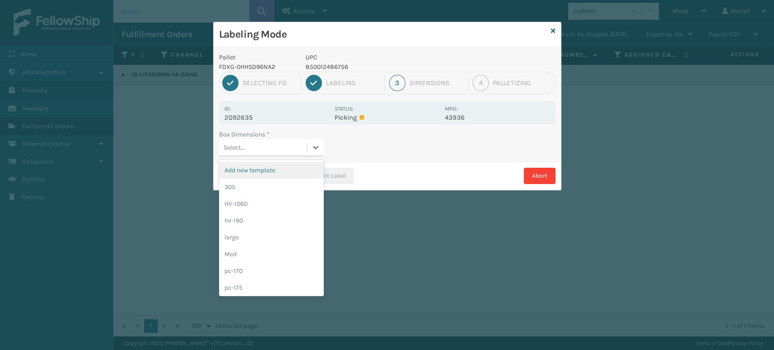
click at [281, 146] on div "Select..." at bounding box center [263, 147] width 88 height 15
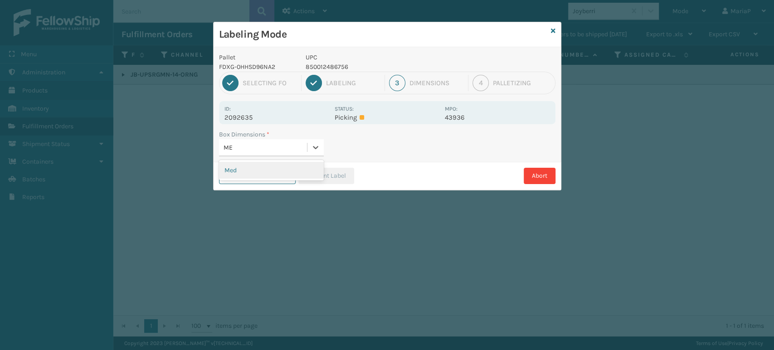
type input "MED"
click at [323, 162] on div "Print Packing Slip Print Label Abort" at bounding box center [387, 176] width 347 height 28
click at [329, 172] on button "Print Label" at bounding box center [326, 176] width 56 height 16
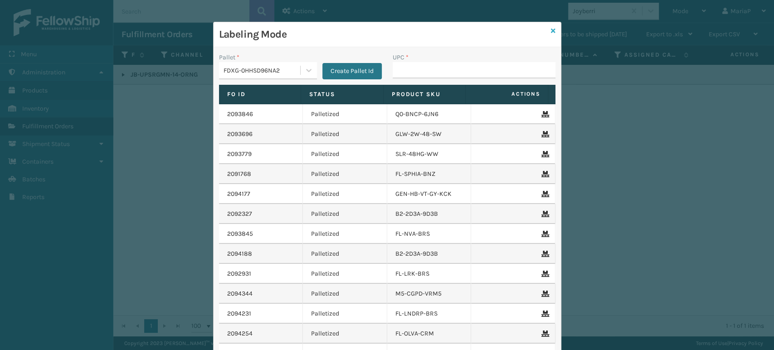
click at [551, 28] on icon at bounding box center [553, 31] width 5 height 6
